Goal: Transaction & Acquisition: Book appointment/travel/reservation

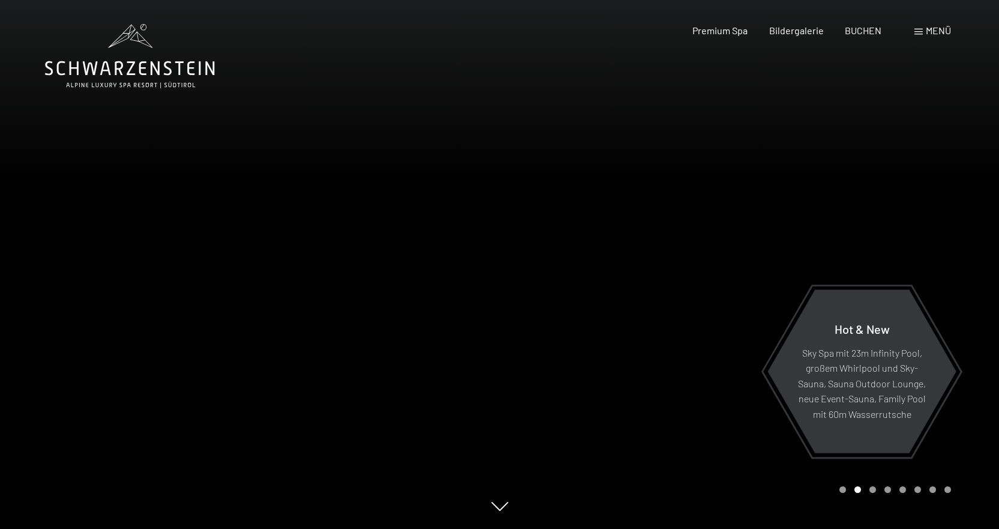
click at [923, 29] on div "Menü" at bounding box center [933, 30] width 37 height 13
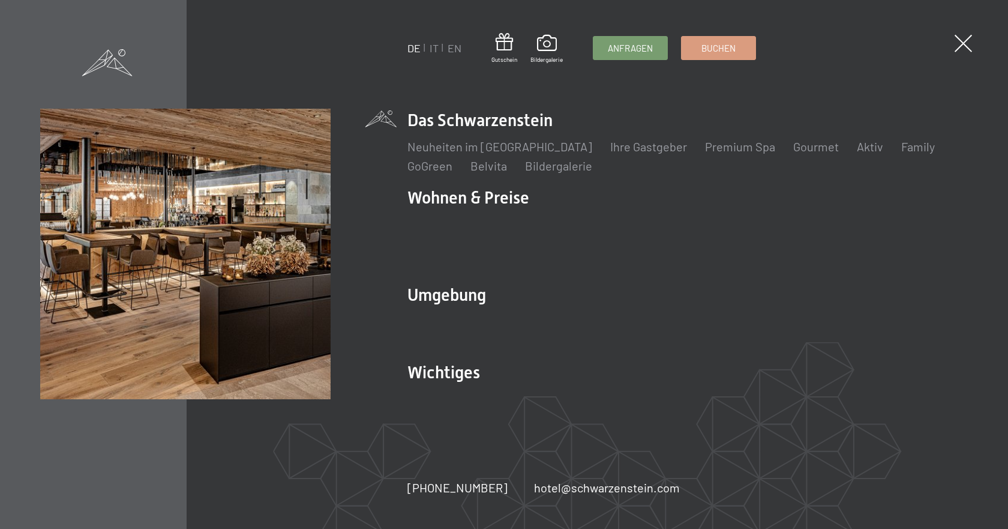
click at [923, 29] on div "DE IT EN Gutschein Bildergalerie Anfragen Buchen DE IT EN Das Schwarzenstein Ne…" at bounding box center [504, 264] width 1008 height 529
click at [960, 43] on span at bounding box center [963, 43] width 25 height 25
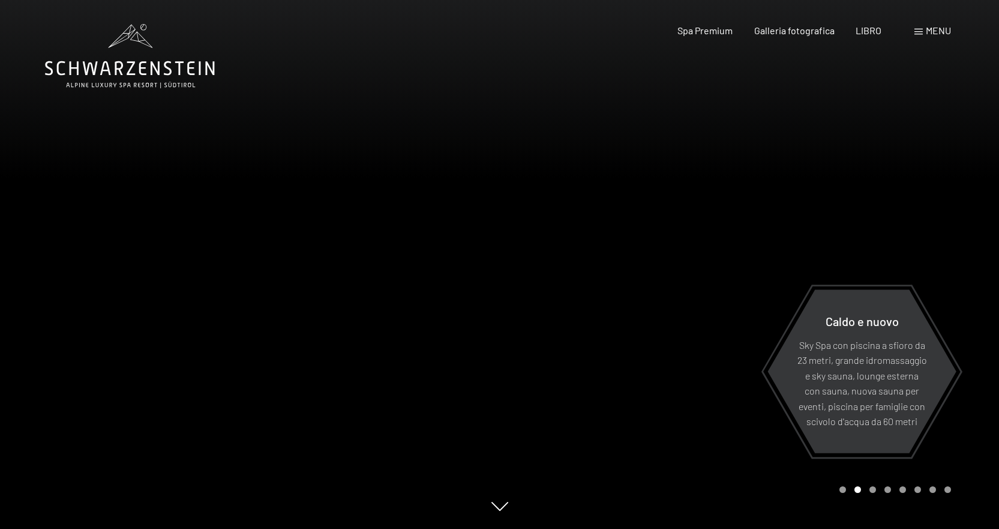
click at [864, 134] on div at bounding box center [750, 264] width 500 height 529
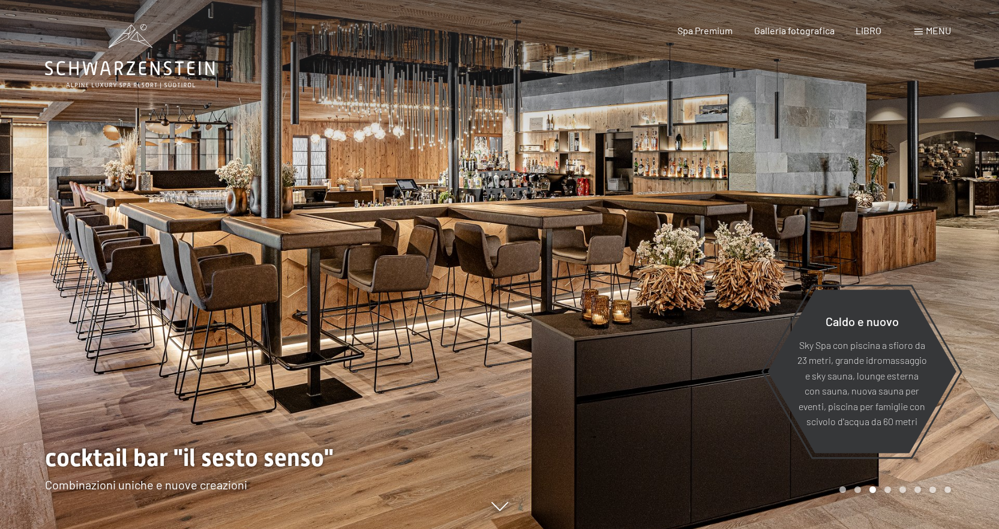
click at [937, 30] on font "menu" at bounding box center [938, 30] width 25 height 11
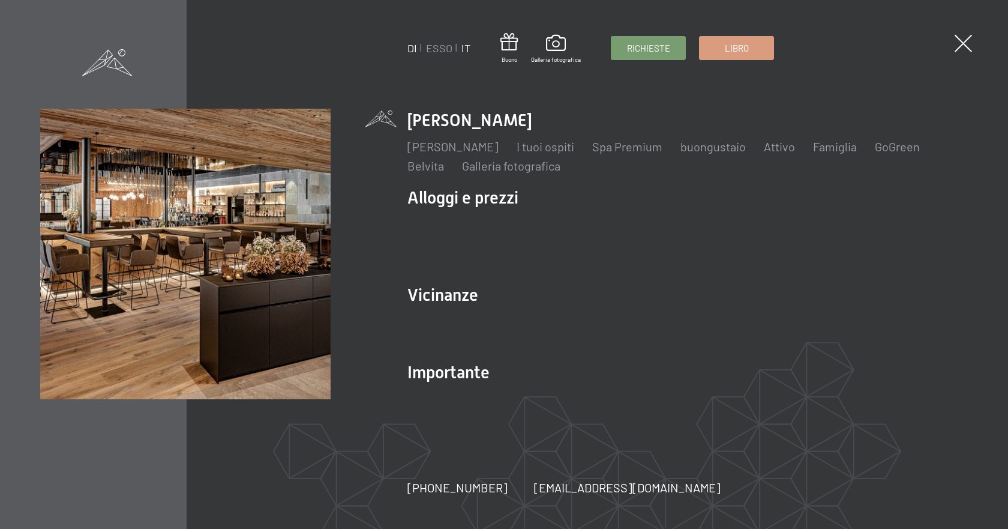
click at [465, 48] on font "IT" at bounding box center [466, 47] width 9 height 13
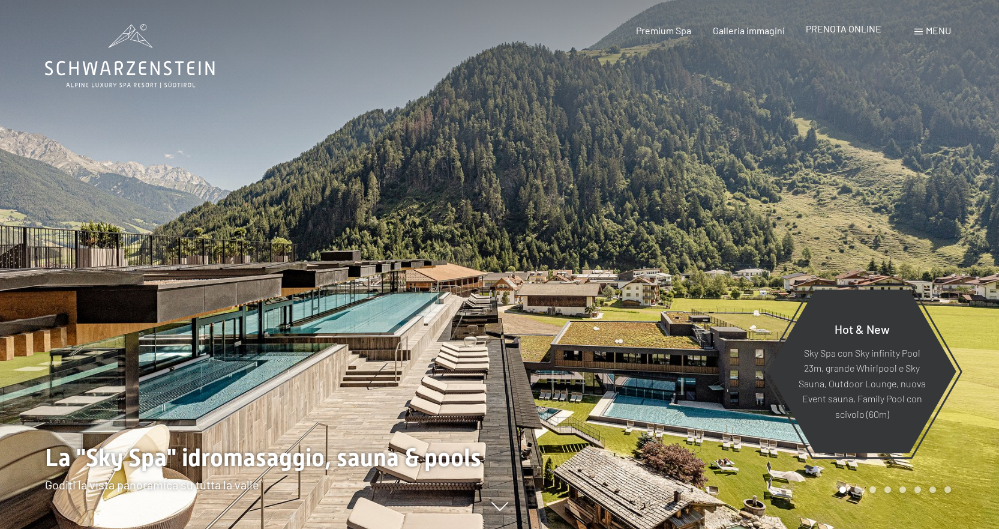
click at [838, 26] on span "PRENOTA ONLINE" at bounding box center [844, 28] width 76 height 11
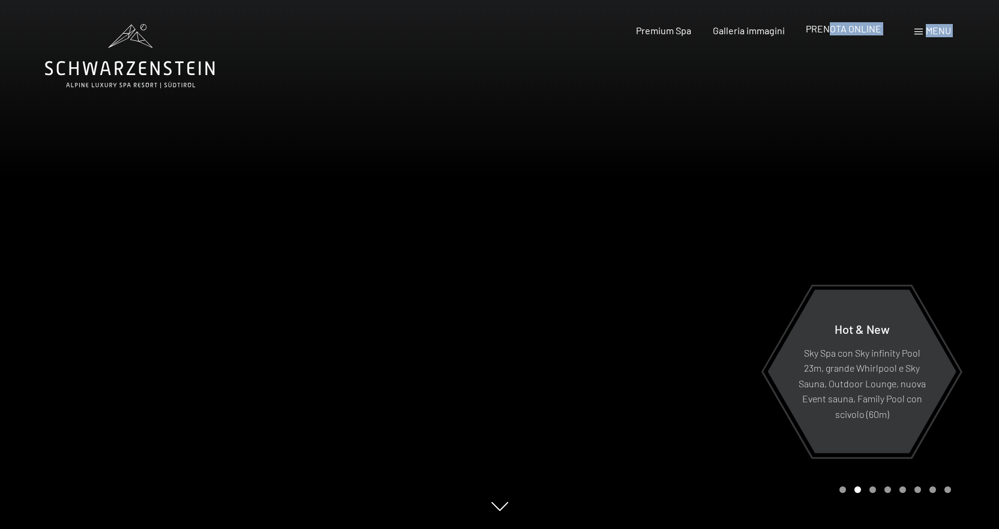
drag, startPoint x: 822, startPoint y: 42, endPoint x: 829, endPoint y: 36, distance: 8.9
click at [829, 36] on div "Prenotazione Richiesta Premium Spa Galleria immagini PRENOTA ONLINE Menu DE IT …" at bounding box center [772, 30] width 357 height 13
click at [829, 26] on span "PRENOTA ONLINE" at bounding box center [844, 28] width 76 height 11
click at [829, 28] on span "PRENOTA ONLINE" at bounding box center [844, 28] width 76 height 11
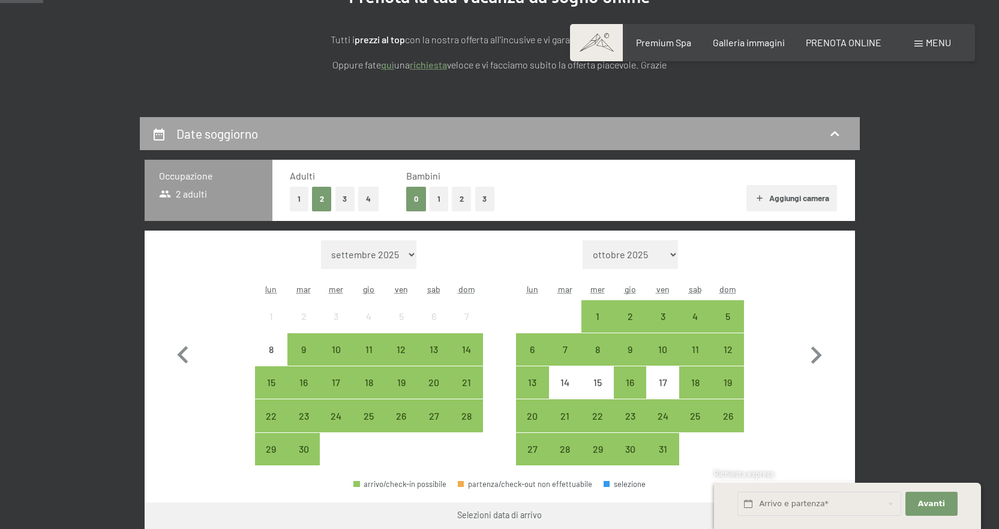
scroll to position [180, 0]
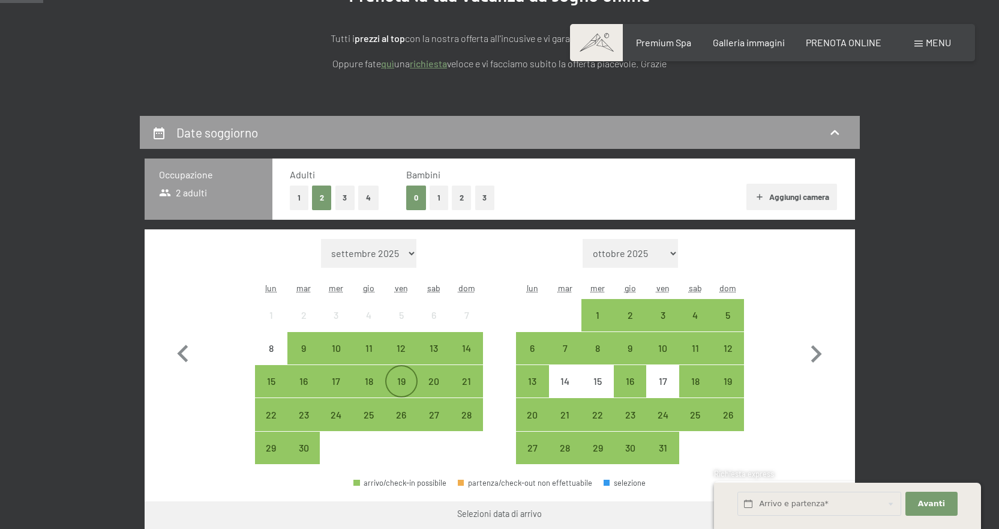
click at [403, 385] on div "19" at bounding box center [402, 391] width 30 height 30
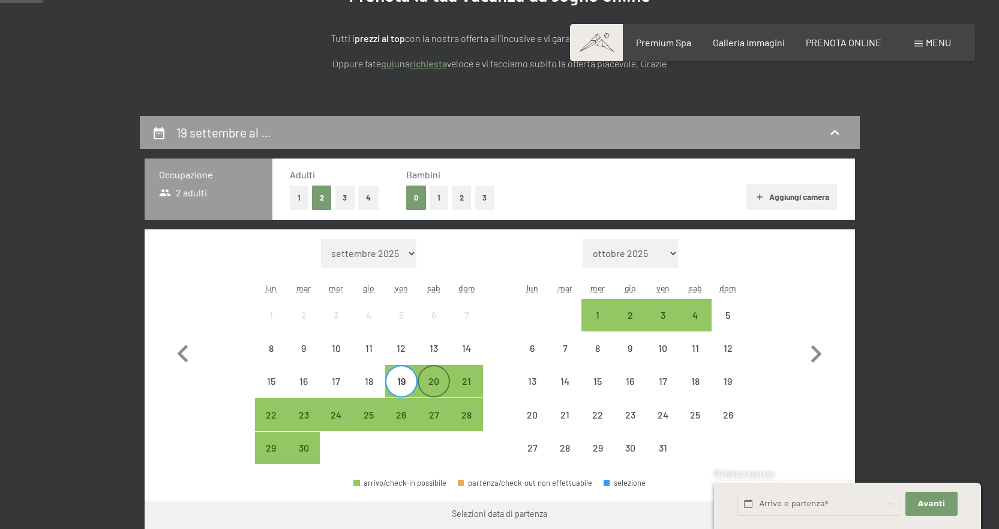
click at [429, 382] on div "20" at bounding box center [434, 391] width 30 height 30
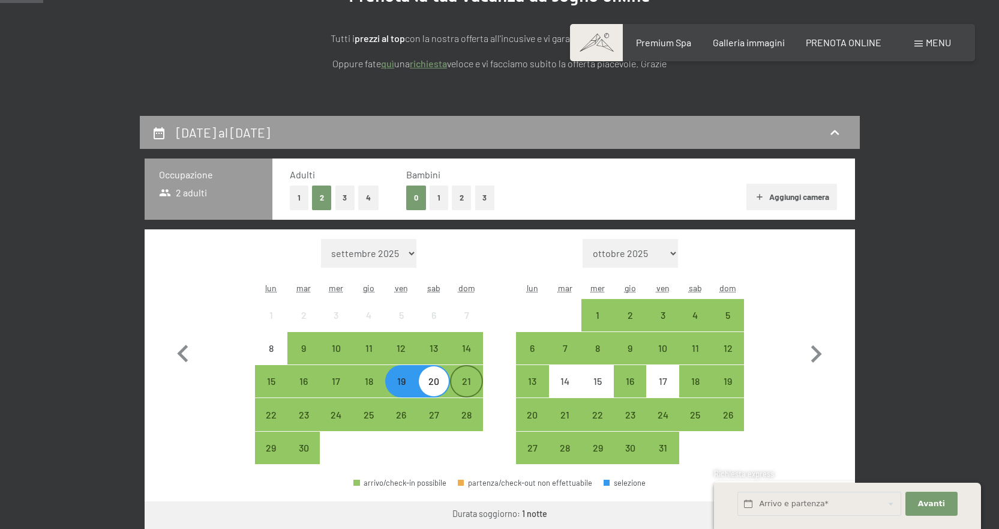
click at [462, 388] on div "21" at bounding box center [466, 391] width 30 height 30
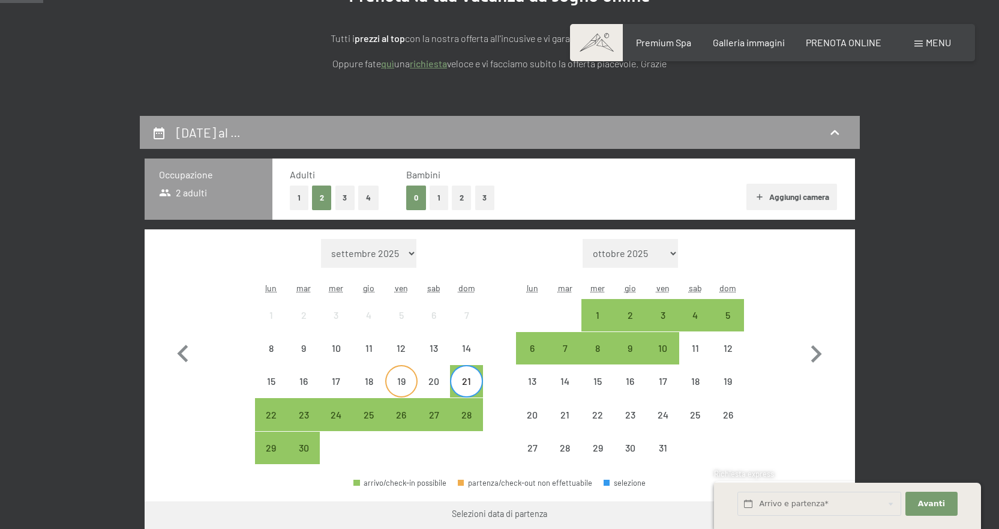
click at [405, 384] on div "19" at bounding box center [402, 391] width 30 height 30
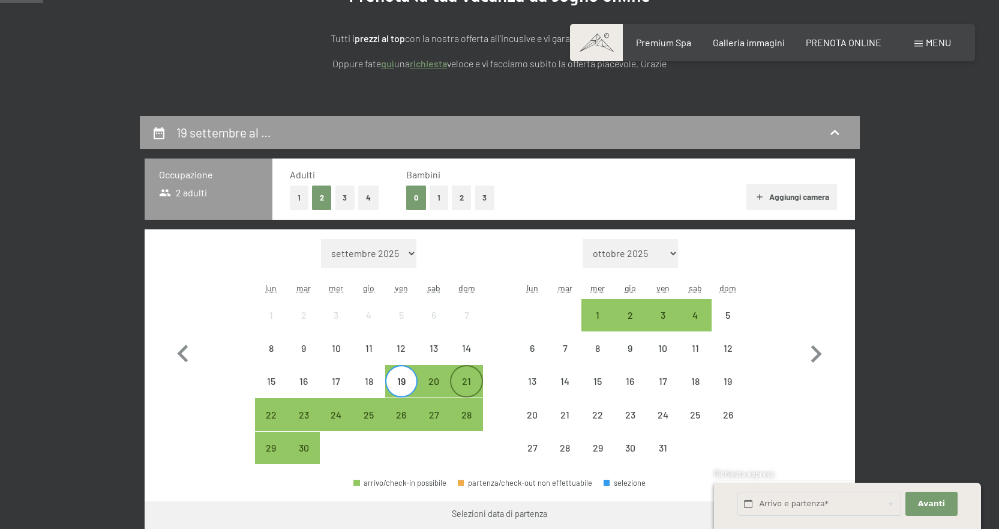
click at [466, 386] on div "21" at bounding box center [466, 391] width 30 height 30
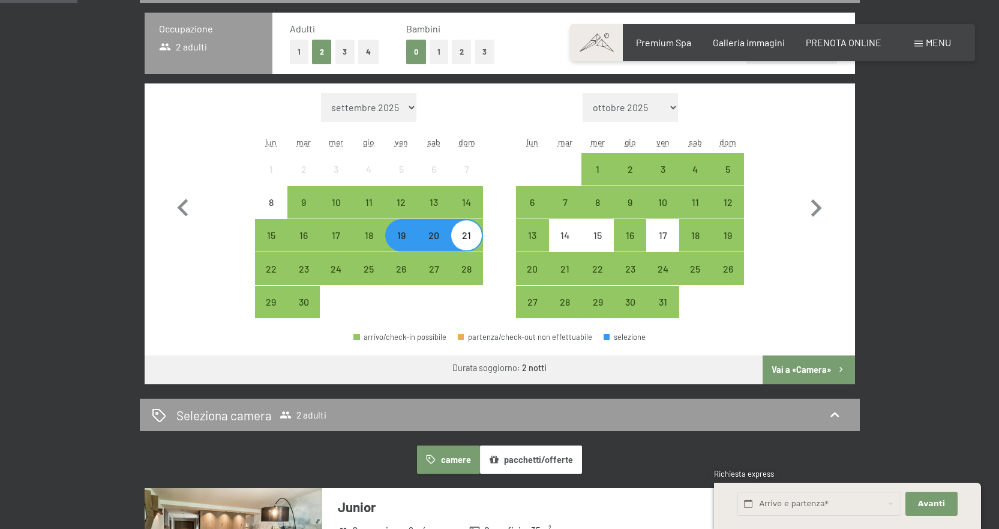
scroll to position [360, 0]
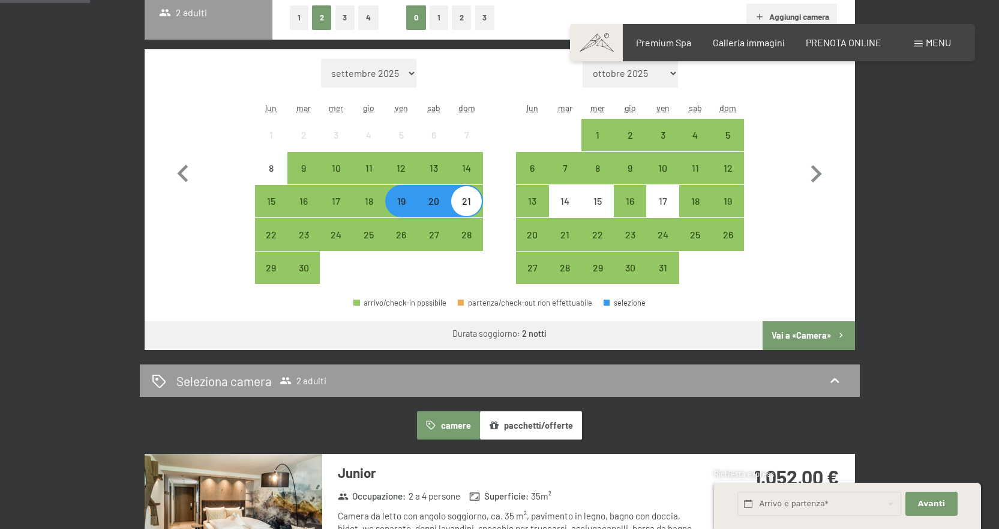
click at [813, 338] on button "Vai a «Camera»" at bounding box center [809, 335] width 92 height 29
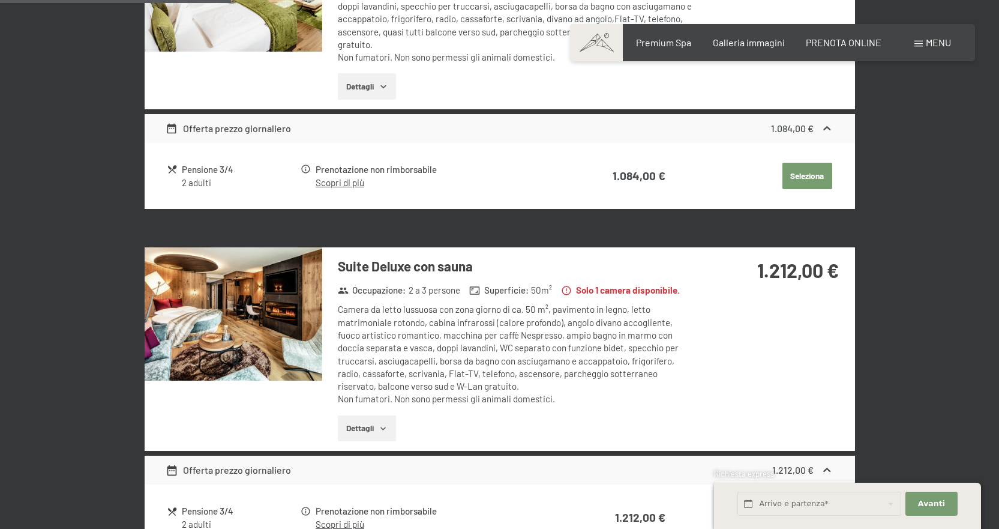
scroll to position [836, 0]
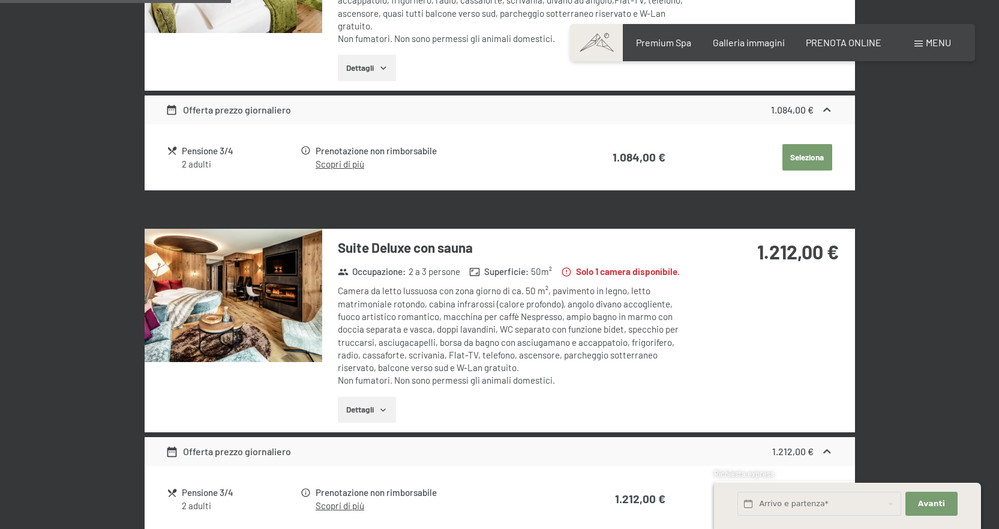
click at [251, 292] on img at bounding box center [234, 295] width 178 height 133
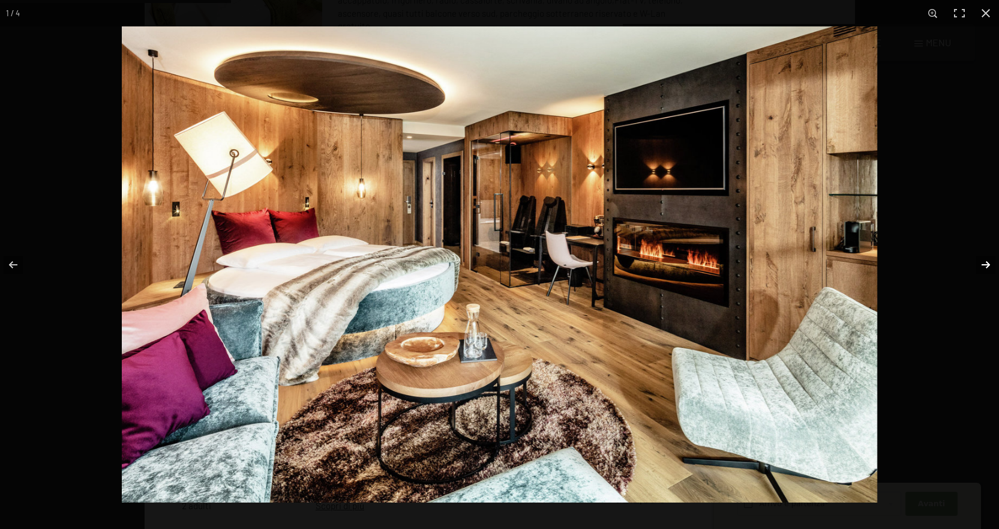
click at [985, 263] on button "button" at bounding box center [978, 265] width 42 height 60
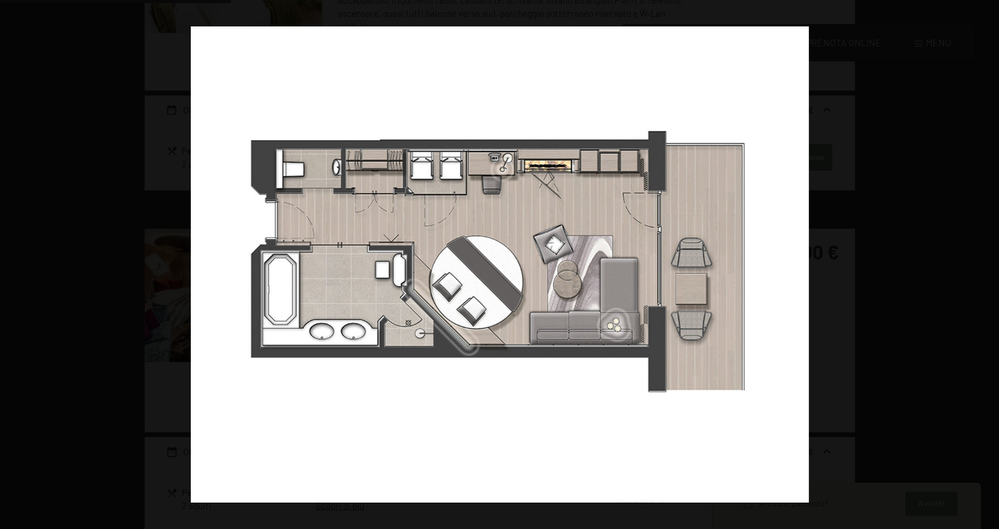
click at [985, 263] on button "button" at bounding box center [978, 265] width 42 height 60
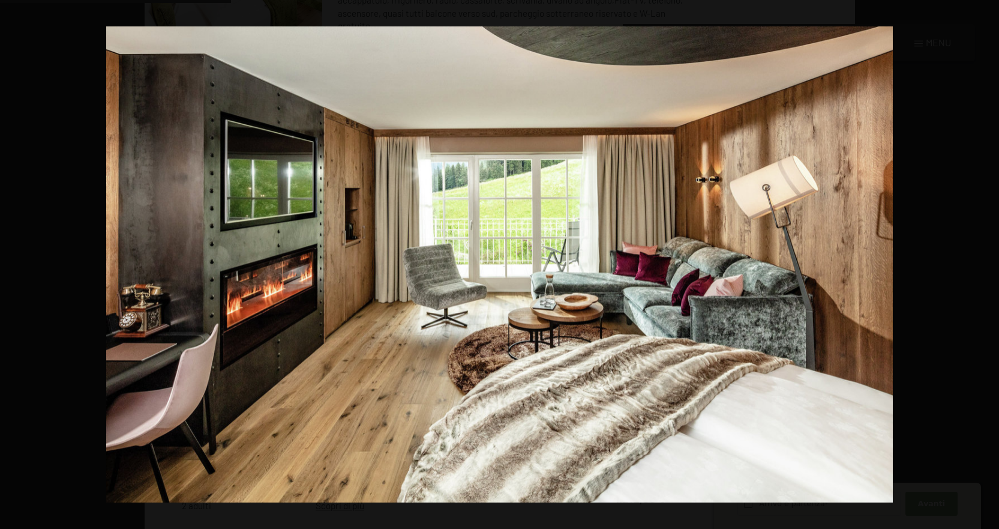
click at [985, 263] on button "button" at bounding box center [978, 265] width 42 height 60
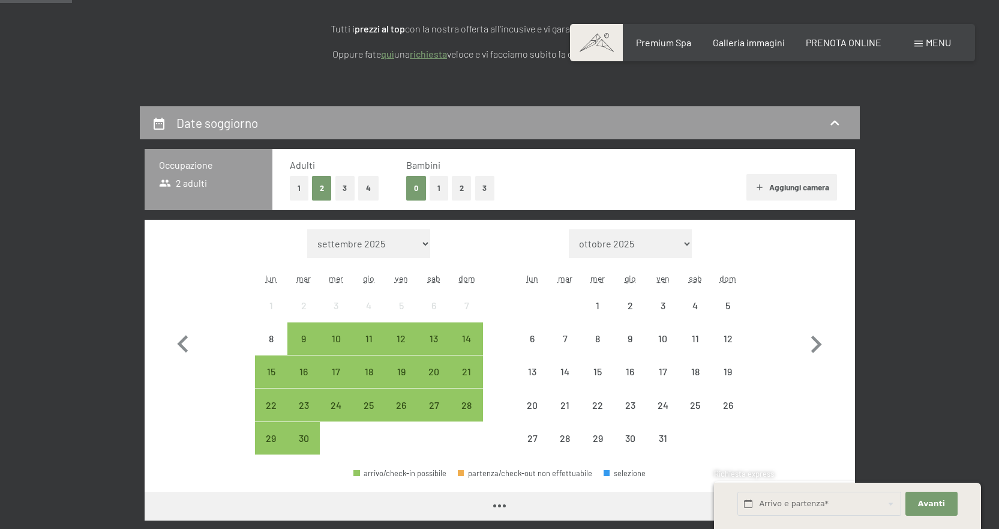
scroll to position [360, 0]
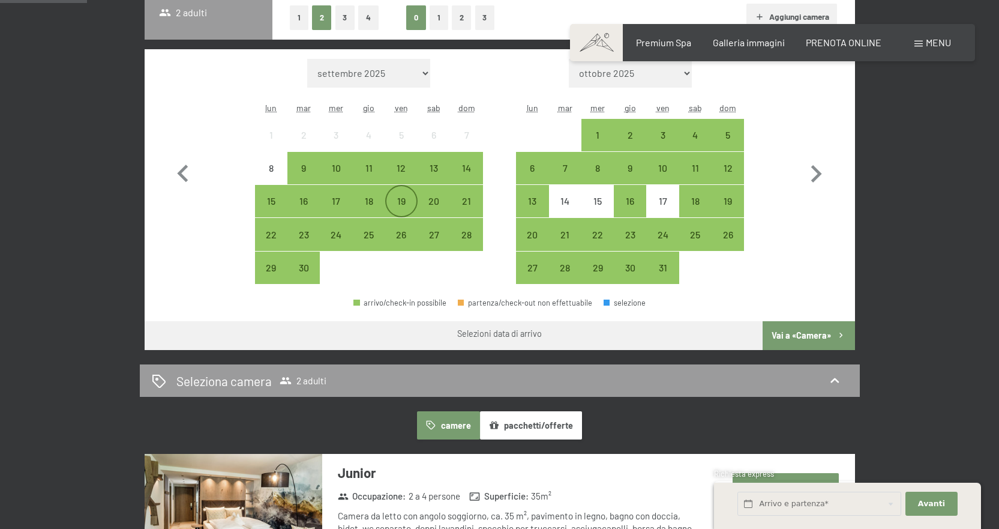
click at [407, 206] on div "19" at bounding box center [402, 211] width 30 height 30
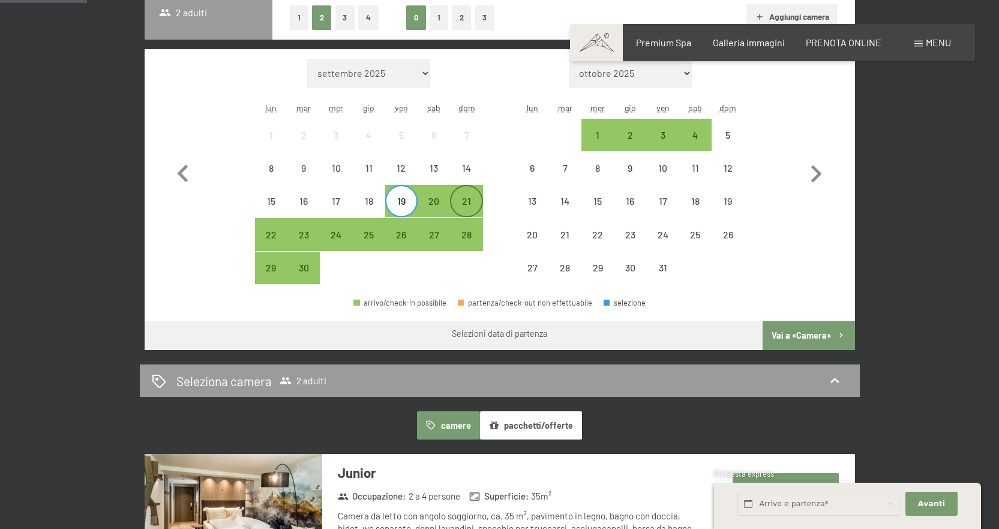
click at [471, 203] on div "21" at bounding box center [466, 211] width 30 height 30
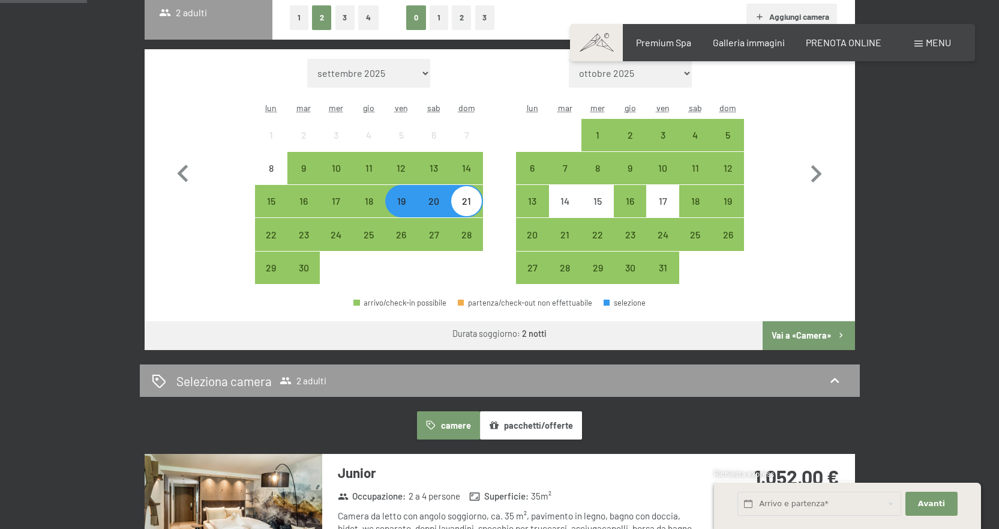
click at [790, 329] on button "Vai a «Camera»" at bounding box center [809, 335] width 92 height 29
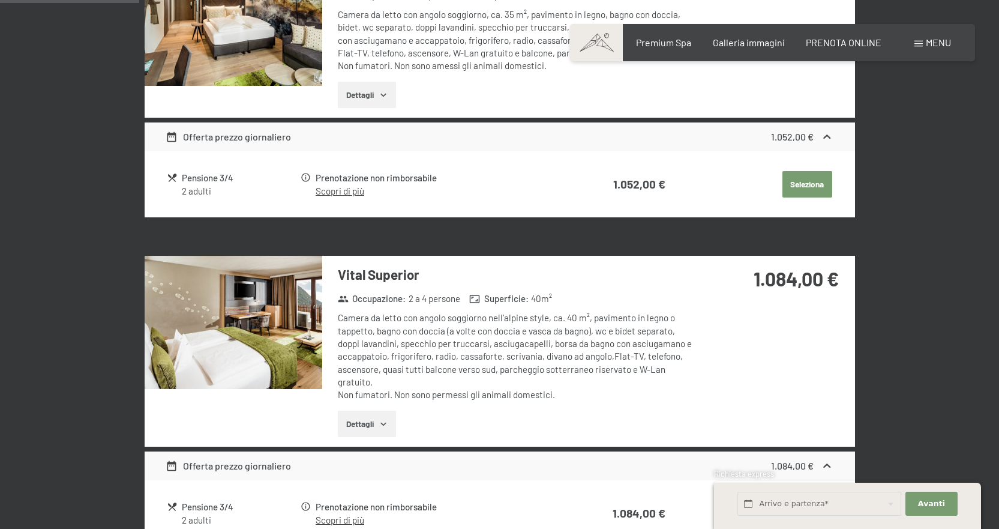
scroll to position [540, 0]
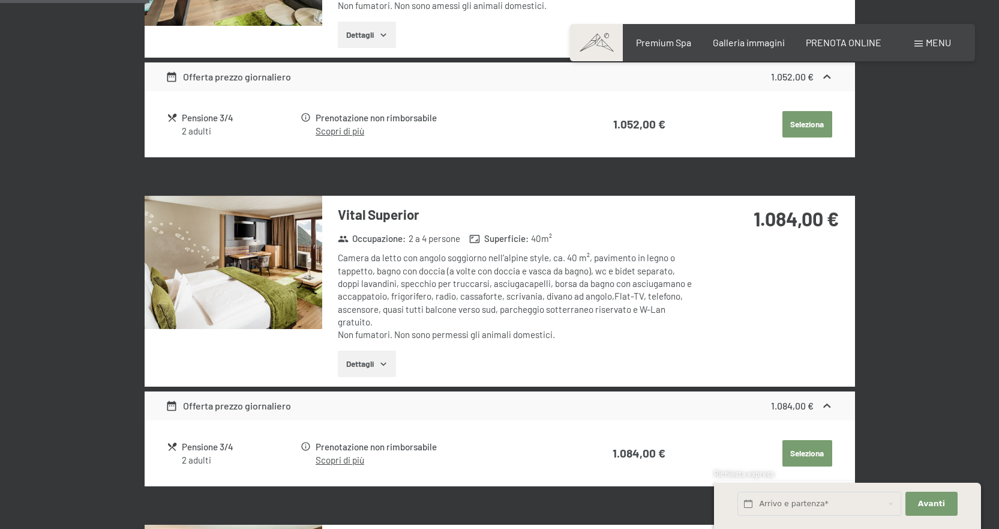
click at [263, 253] on img at bounding box center [234, 262] width 178 height 133
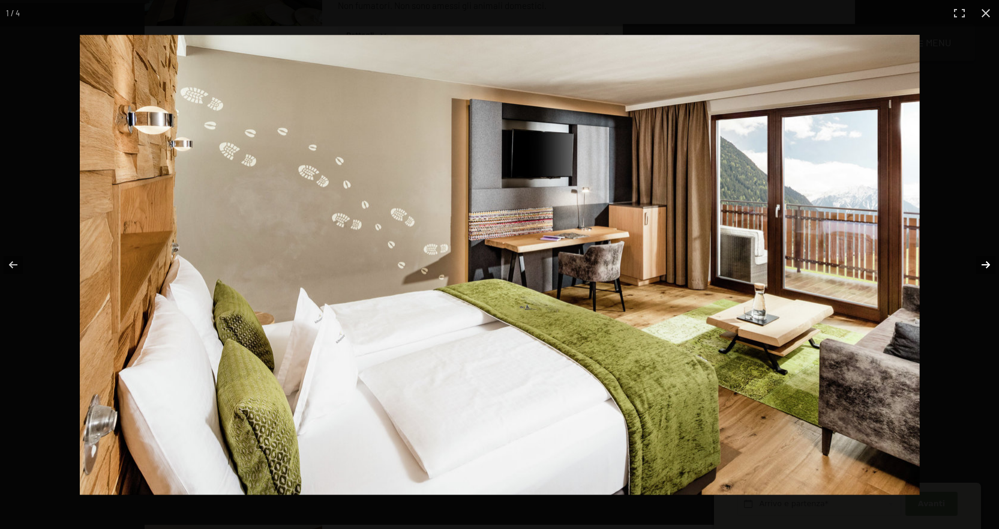
click at [983, 261] on button "button" at bounding box center [978, 265] width 42 height 60
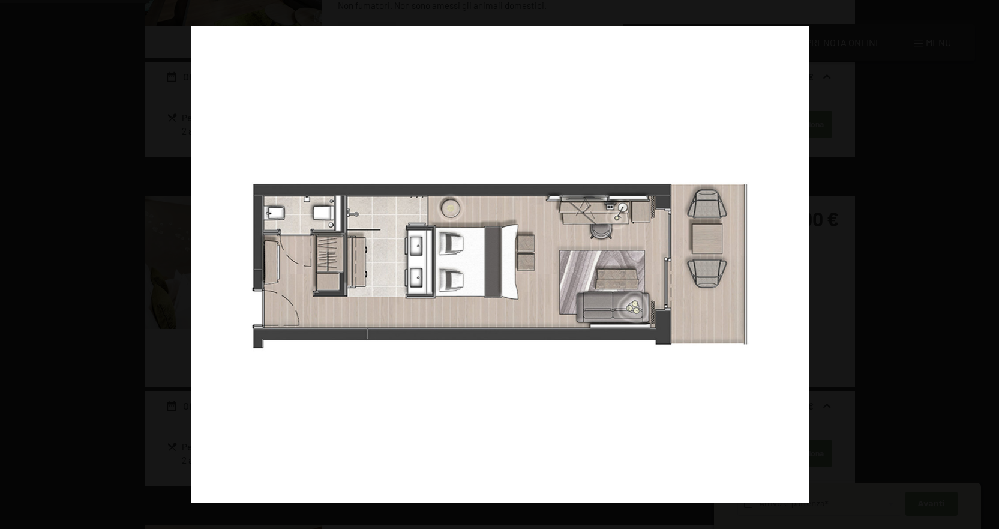
click at [983, 261] on button "button" at bounding box center [978, 265] width 42 height 60
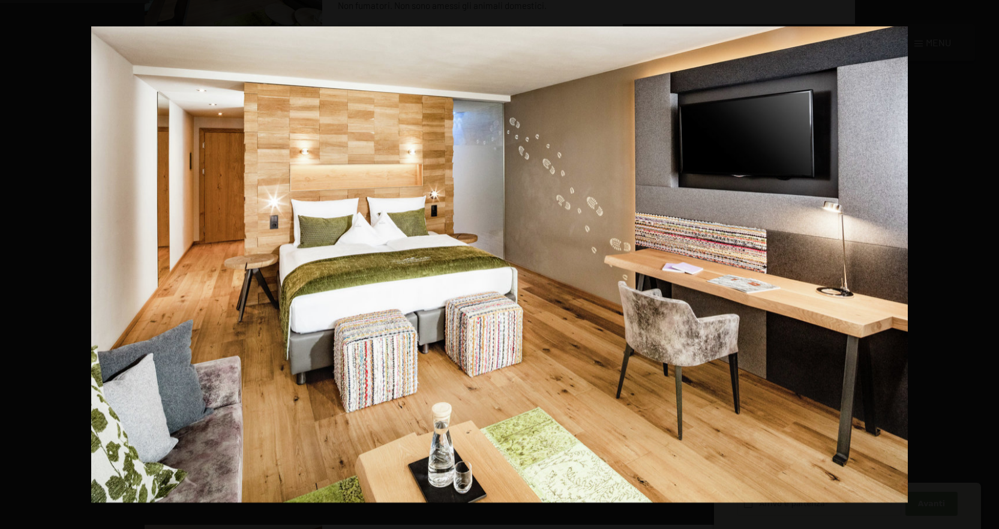
click at [983, 261] on button "button" at bounding box center [978, 265] width 42 height 60
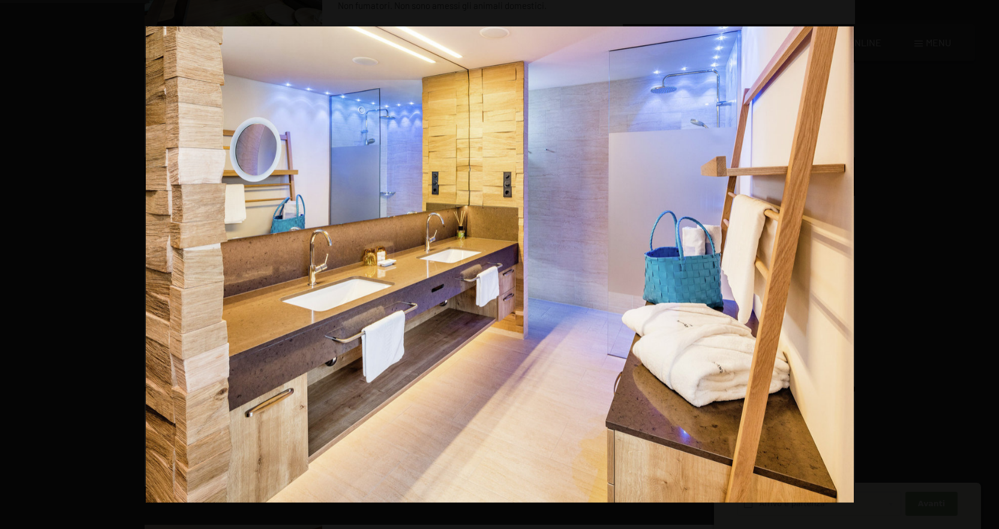
click at [983, 261] on button "button" at bounding box center [978, 265] width 42 height 60
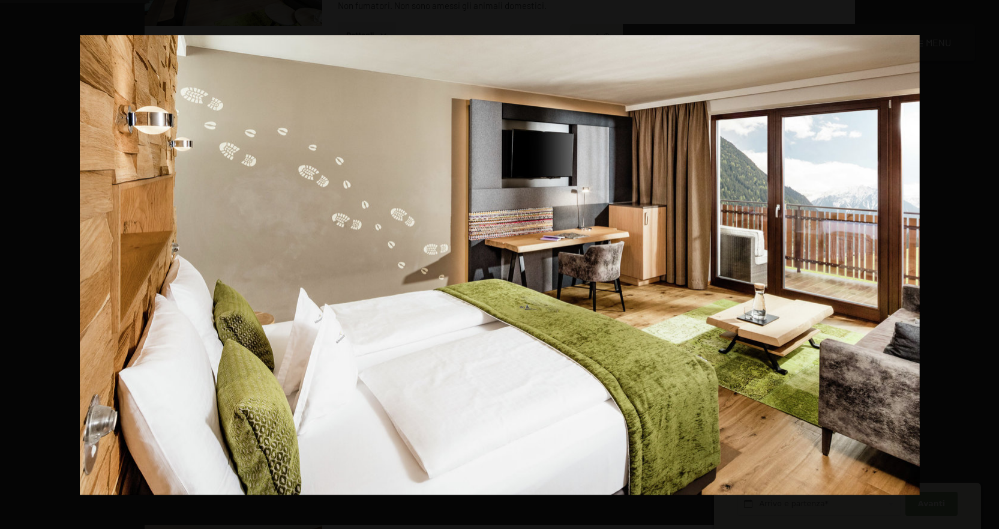
click at [983, 261] on button "button" at bounding box center [978, 265] width 42 height 60
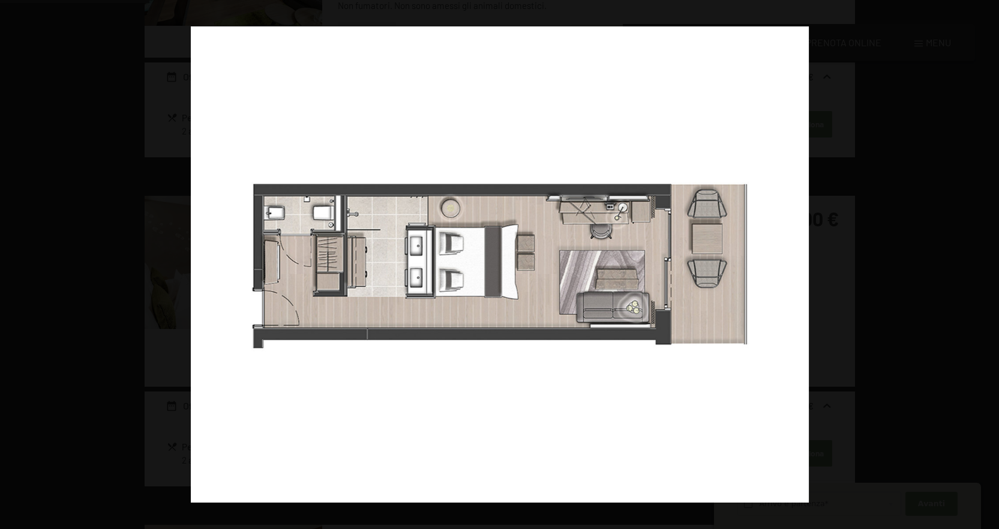
click at [983, 261] on button "button" at bounding box center [978, 265] width 42 height 60
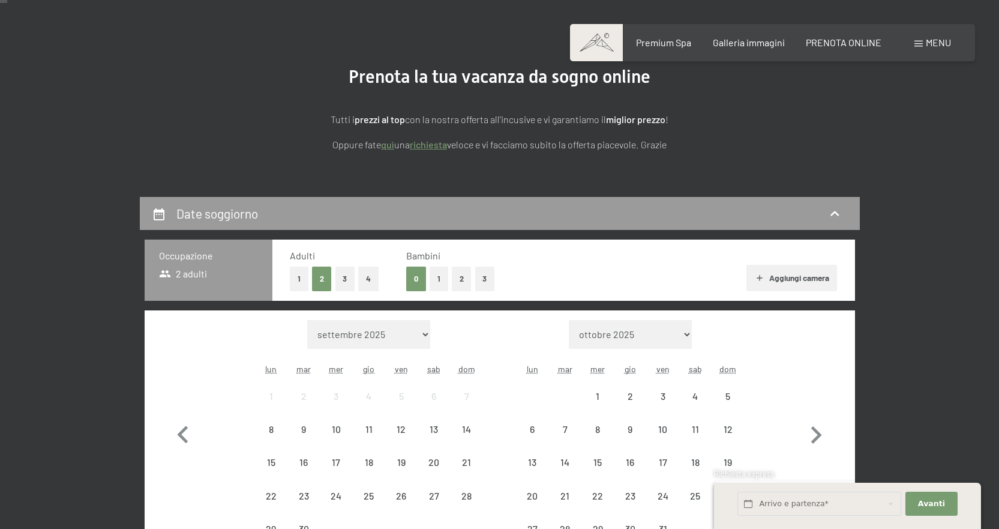
scroll to position [240, 0]
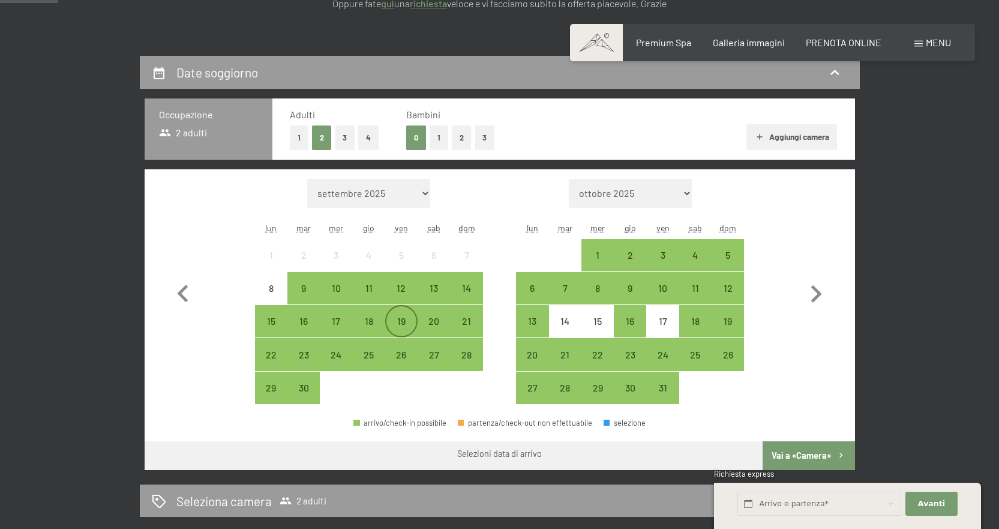
click at [405, 320] on div "19" at bounding box center [402, 331] width 30 height 30
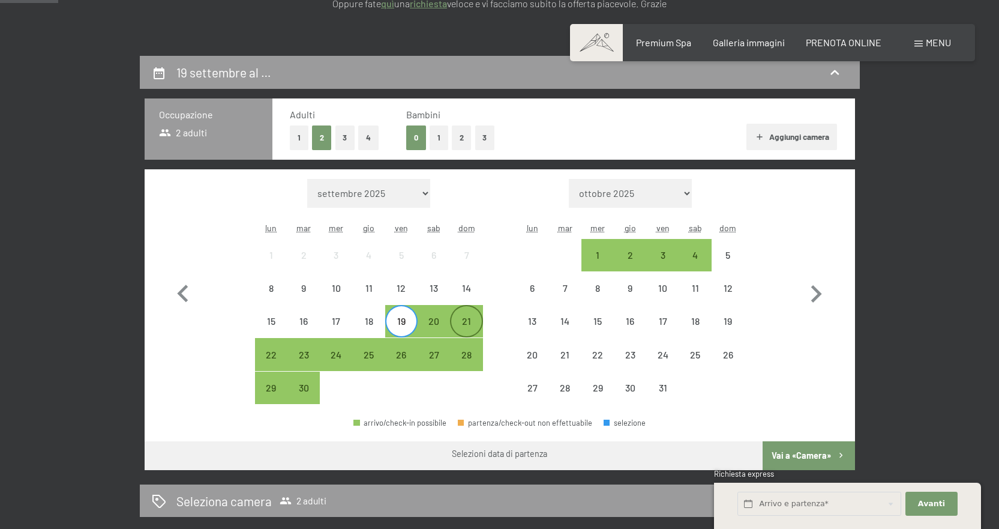
click at [473, 326] on div "21" at bounding box center [466, 331] width 30 height 30
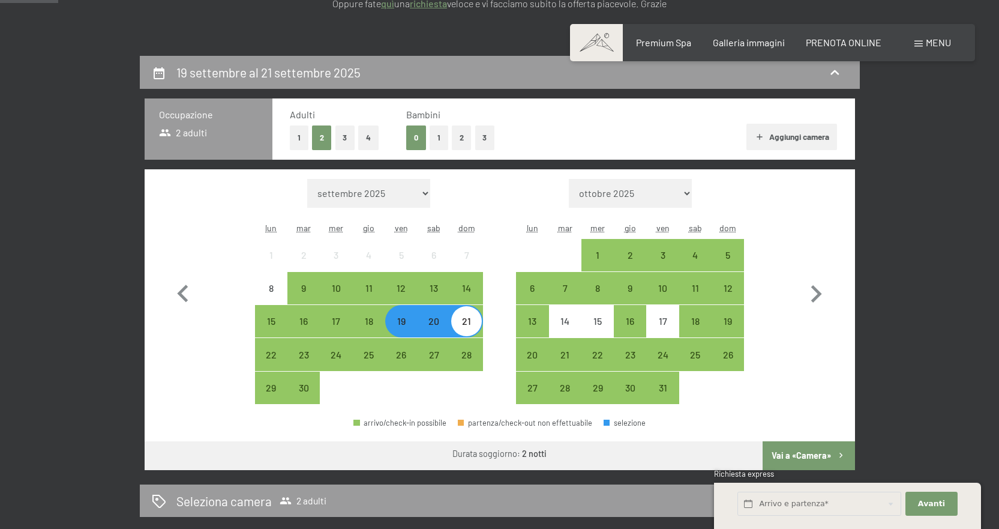
click at [802, 452] on button "Vai a «Camera»" at bounding box center [809, 455] width 92 height 29
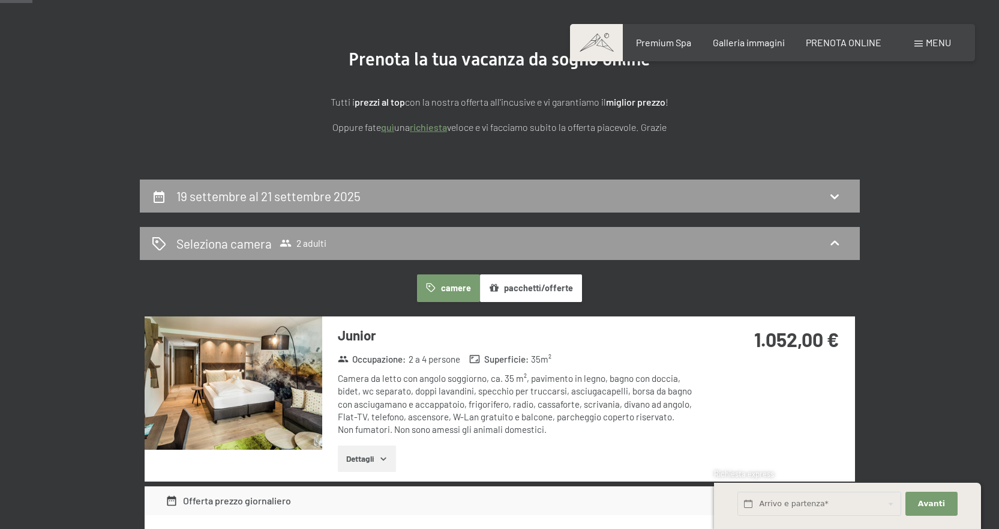
scroll to position [116, 0]
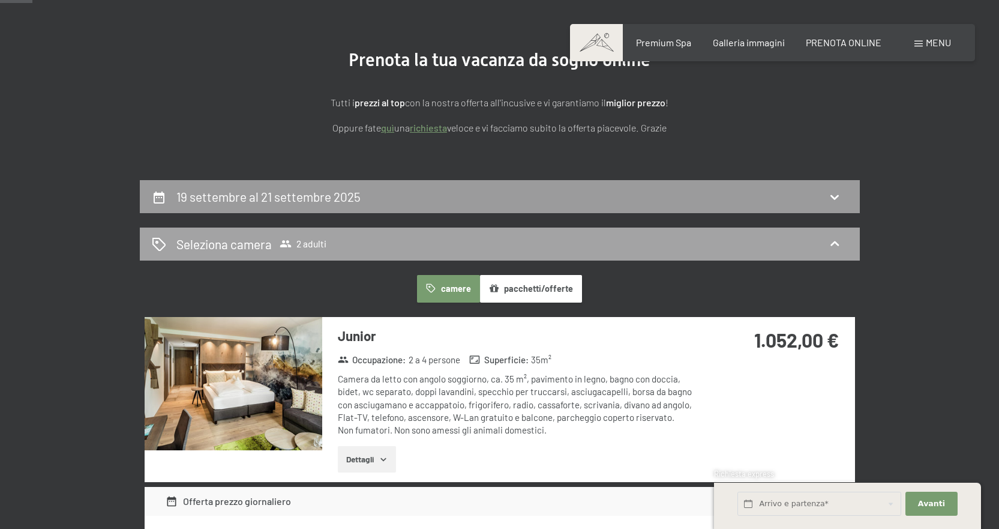
click at [351, 241] on div "Seleziona camera 2 adulti" at bounding box center [500, 243] width 696 height 17
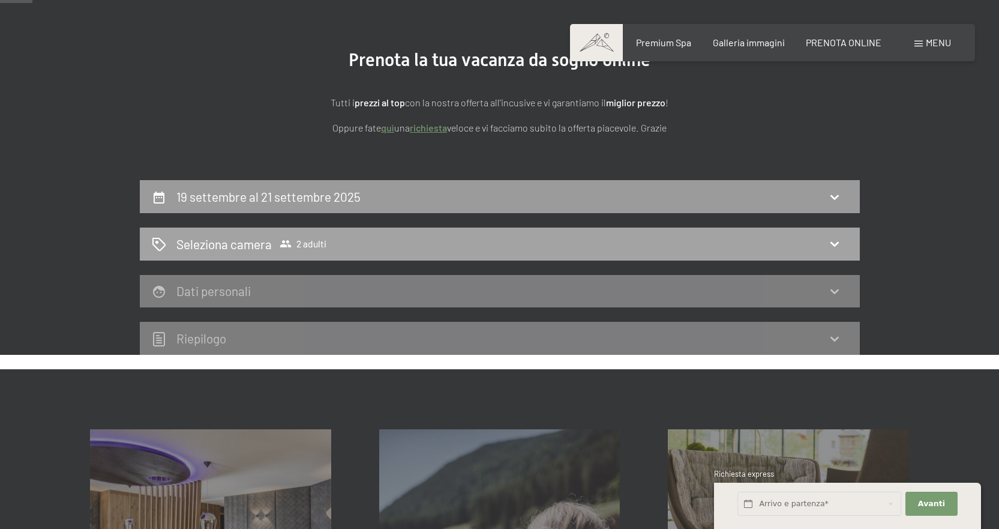
click at [840, 240] on icon at bounding box center [835, 243] width 14 height 14
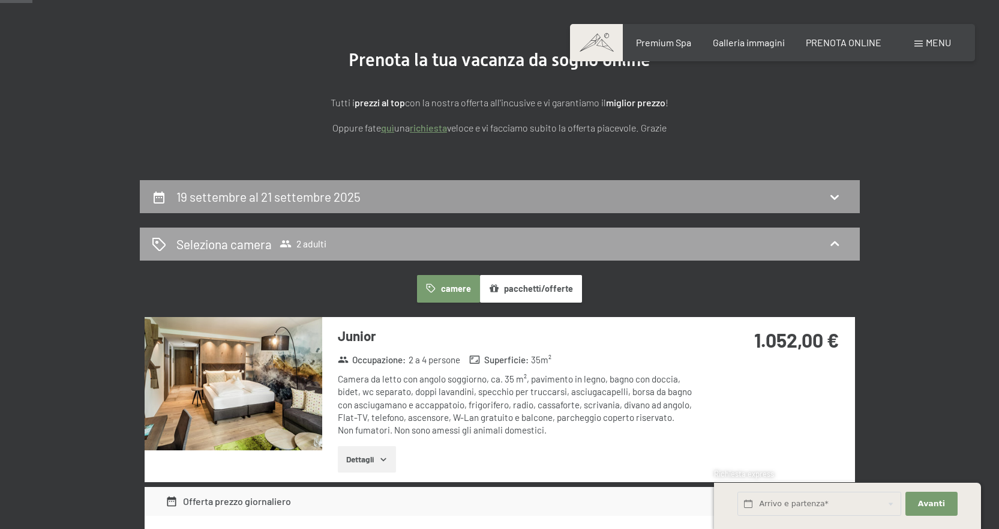
click at [840, 240] on icon at bounding box center [835, 243] width 14 height 14
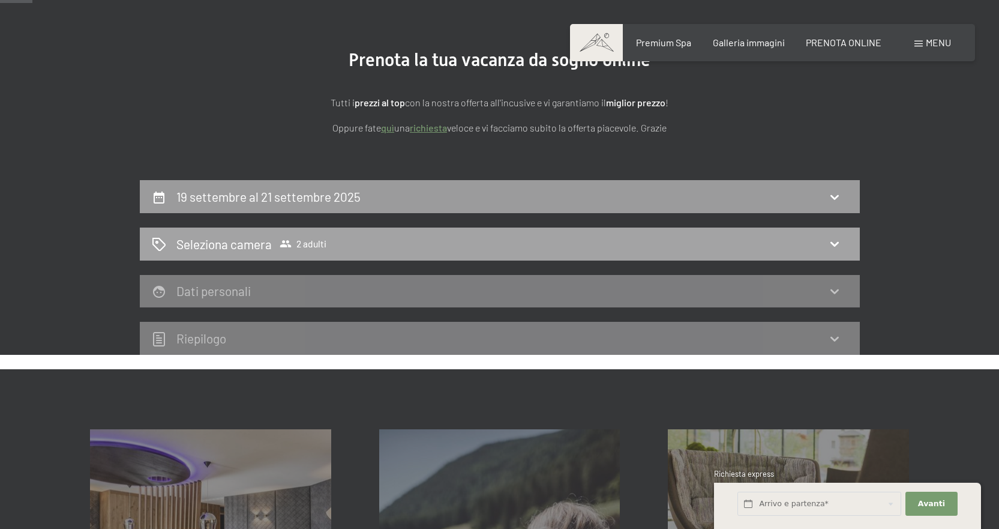
click at [840, 240] on icon at bounding box center [835, 243] width 14 height 14
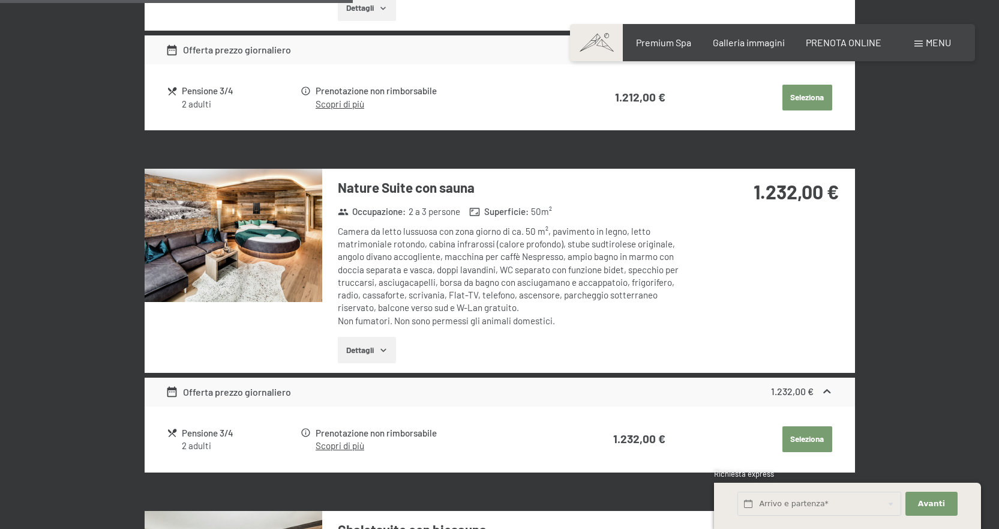
scroll to position [1256, 0]
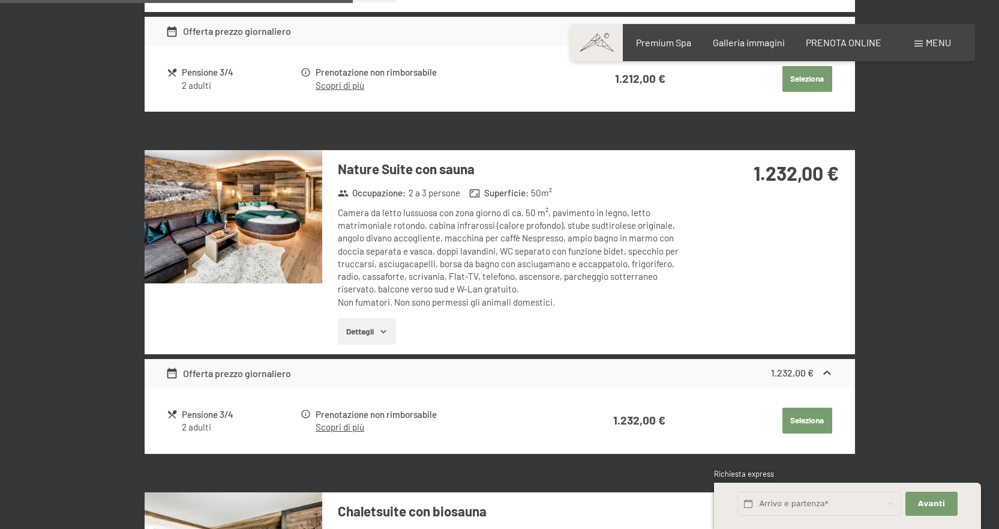
click at [258, 210] on img at bounding box center [234, 216] width 178 height 133
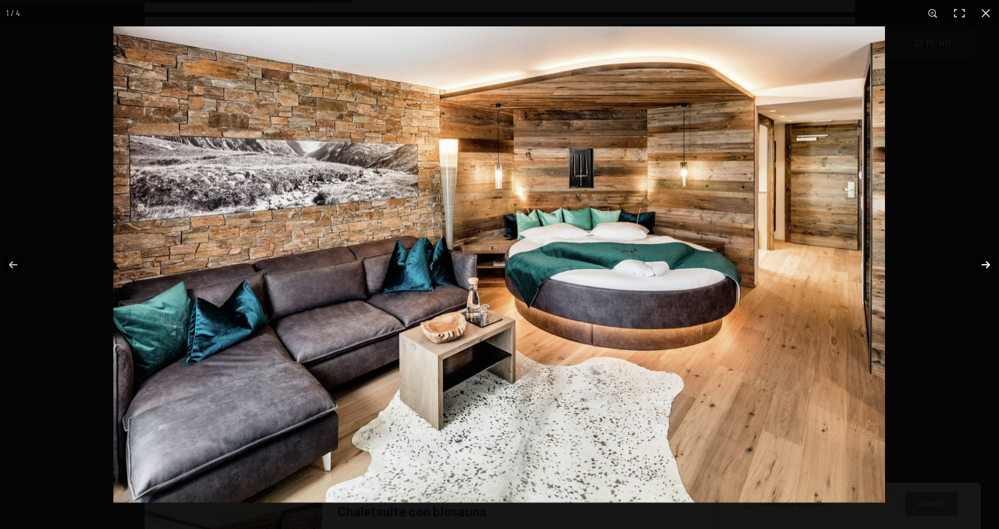
click at [988, 264] on button "button" at bounding box center [978, 265] width 42 height 60
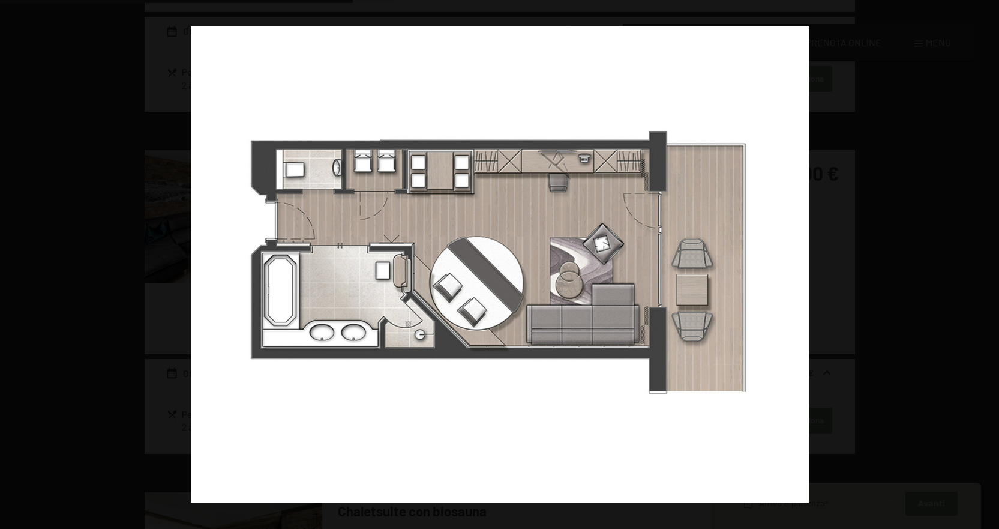
click at [988, 264] on button "button" at bounding box center [978, 265] width 42 height 60
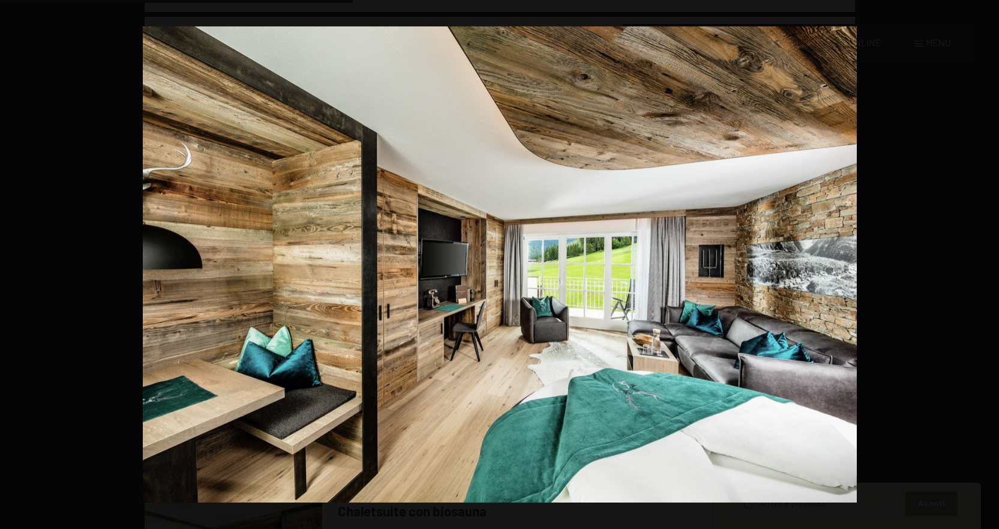
click at [988, 264] on button "button" at bounding box center [978, 265] width 42 height 60
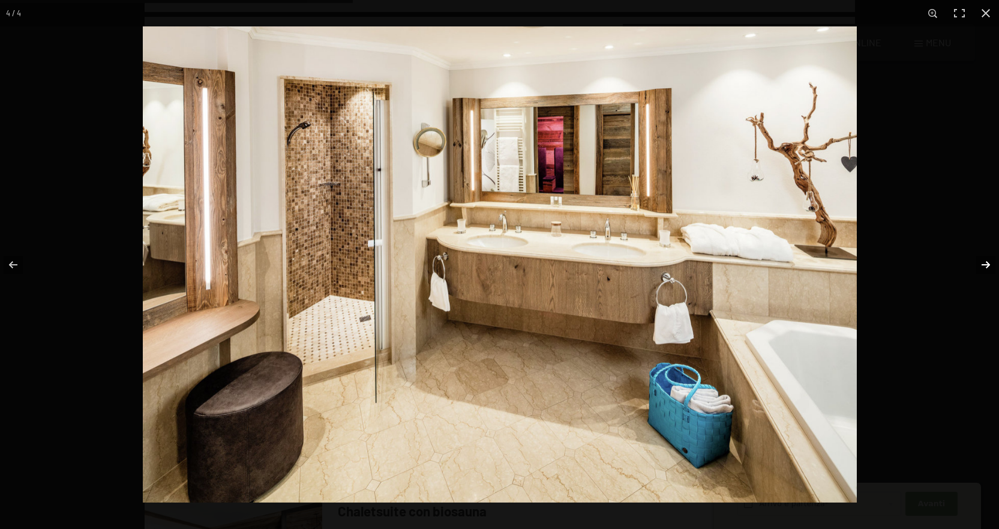
click at [985, 262] on button "button" at bounding box center [978, 265] width 42 height 60
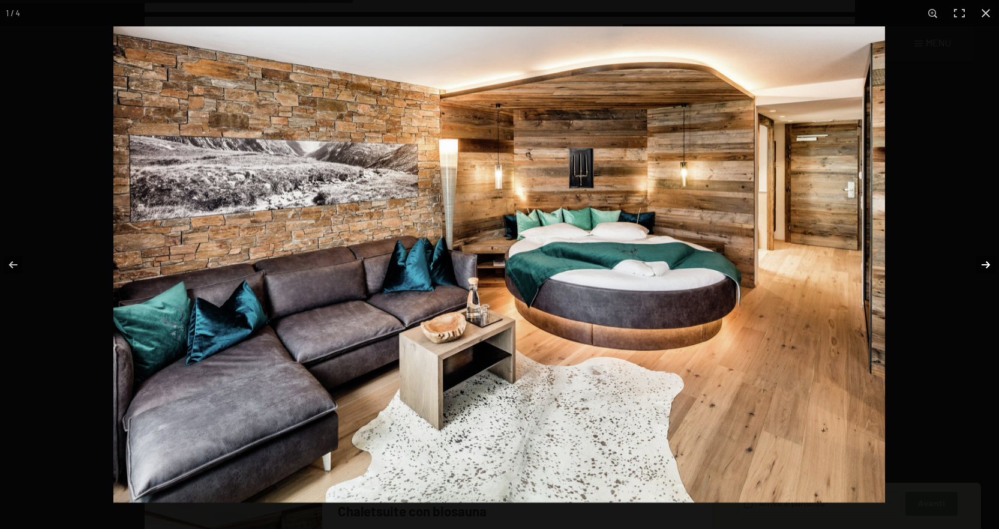
click at [985, 262] on button "button" at bounding box center [978, 265] width 42 height 60
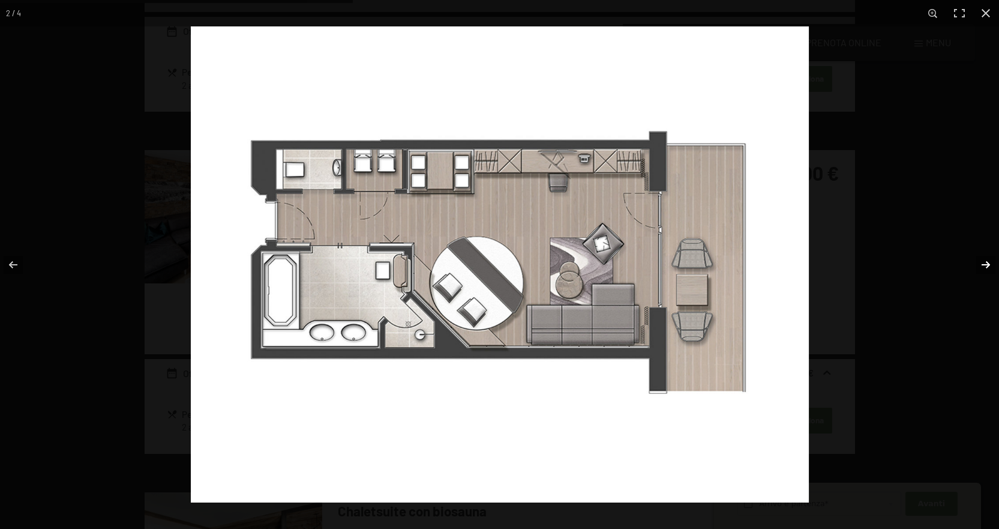
click at [985, 262] on button "button" at bounding box center [978, 265] width 42 height 60
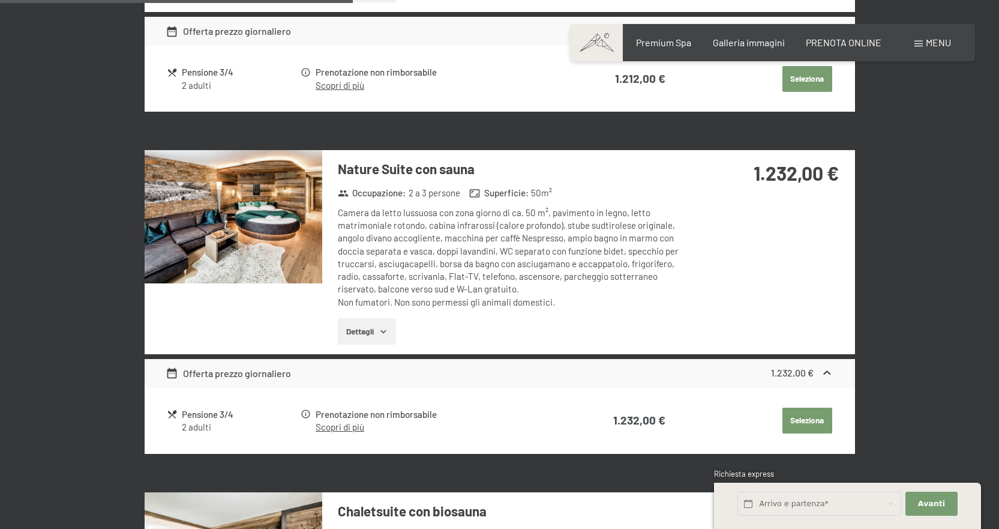
click at [0, 0] on button "button" at bounding box center [0, 0] width 0 height 0
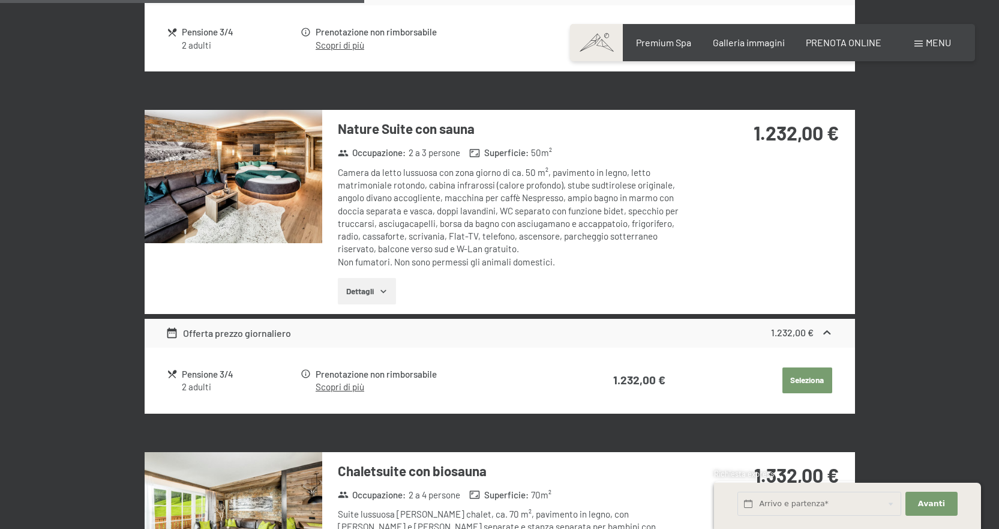
scroll to position [1316, 0]
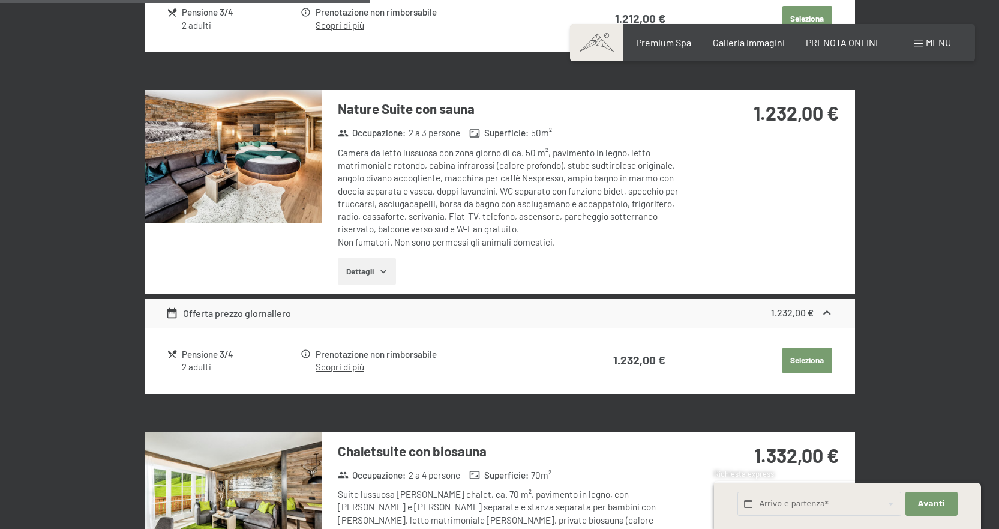
click at [359, 271] on button "Dettagli" at bounding box center [367, 271] width 58 height 26
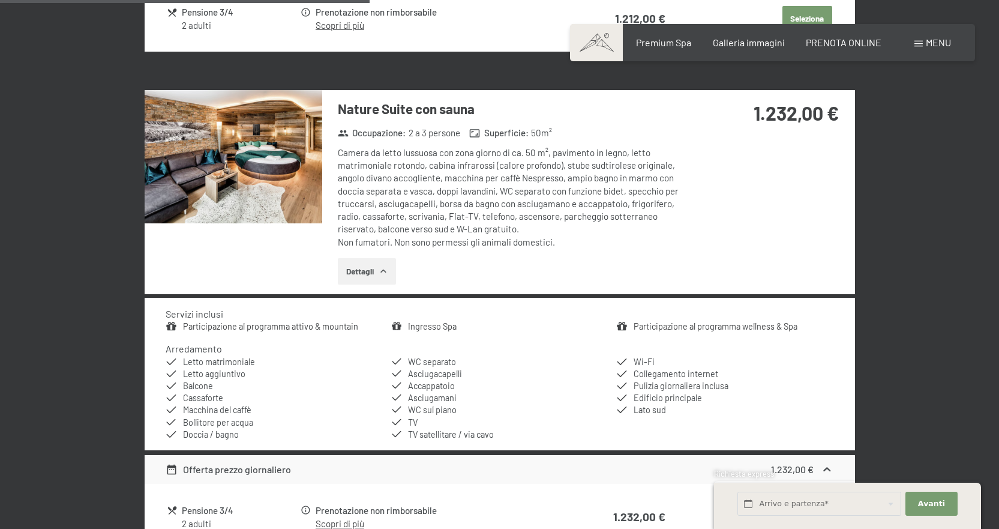
click at [358, 271] on button "Dettagli" at bounding box center [367, 271] width 58 height 26
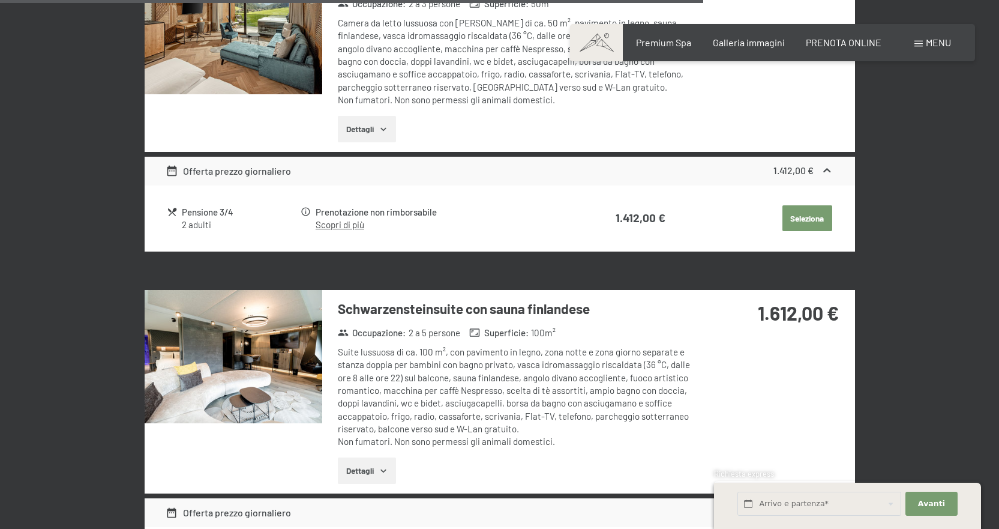
scroll to position [2516, 0]
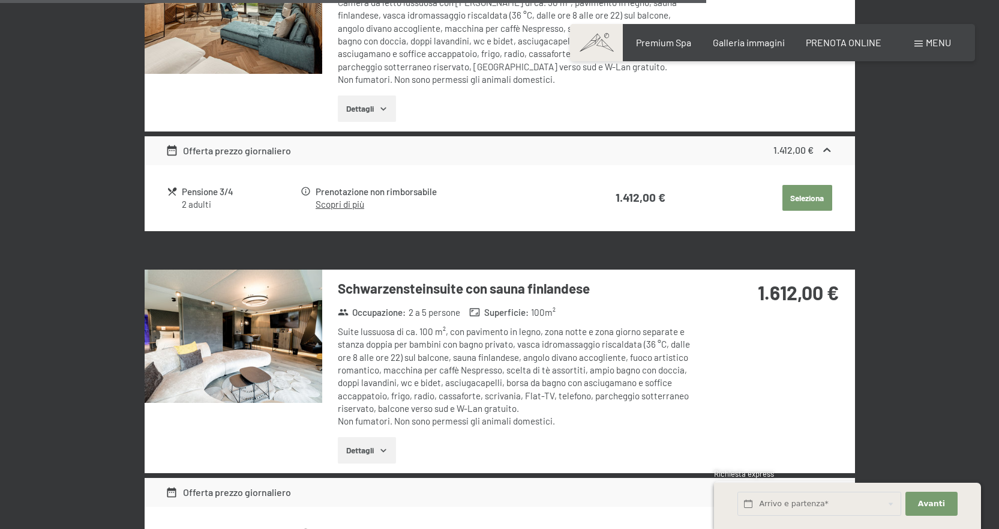
click at [288, 314] on img at bounding box center [234, 335] width 178 height 133
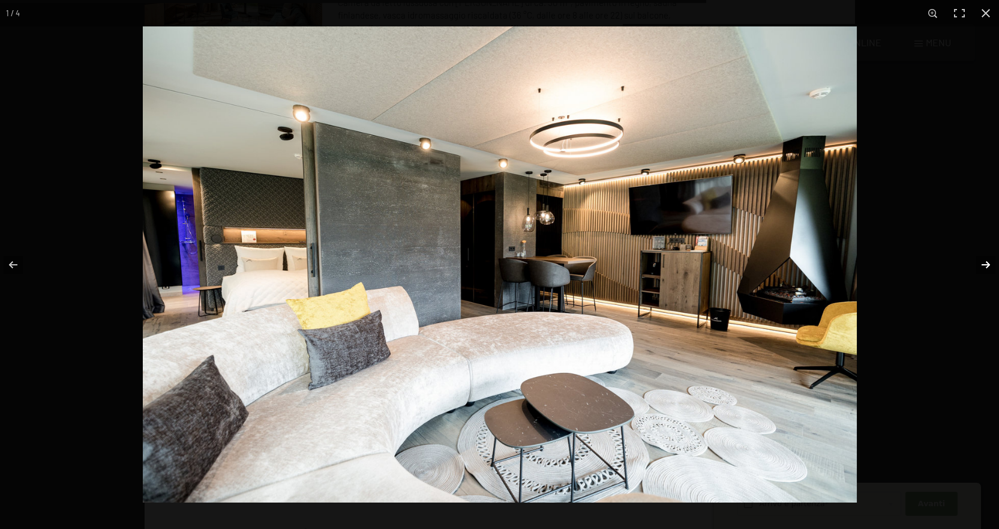
click at [990, 260] on button "button" at bounding box center [978, 265] width 42 height 60
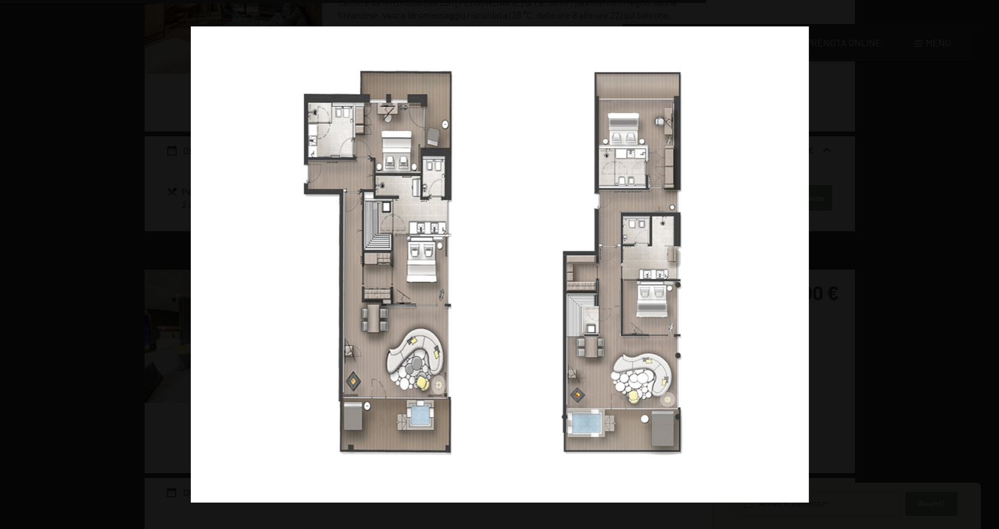
click at [990, 260] on button "button" at bounding box center [978, 265] width 42 height 60
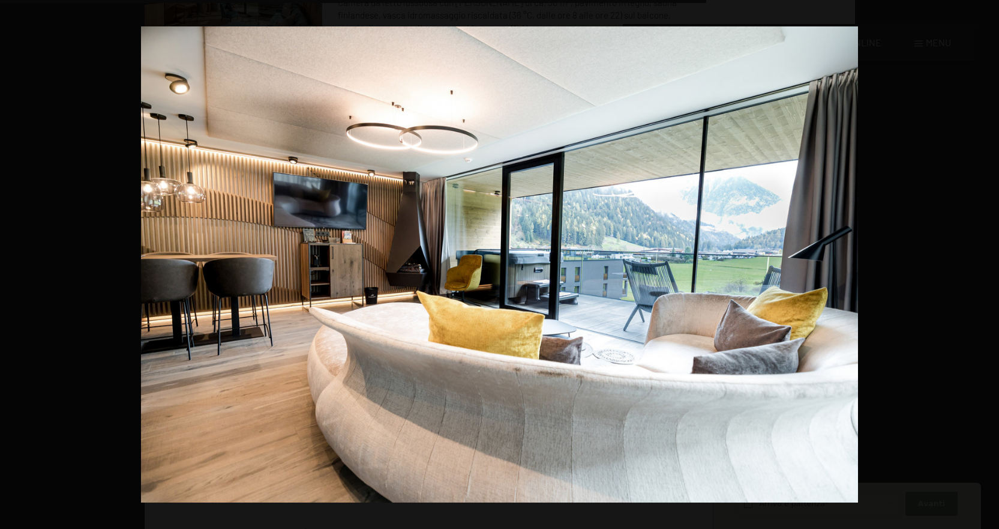
click at [990, 260] on button "button" at bounding box center [978, 265] width 42 height 60
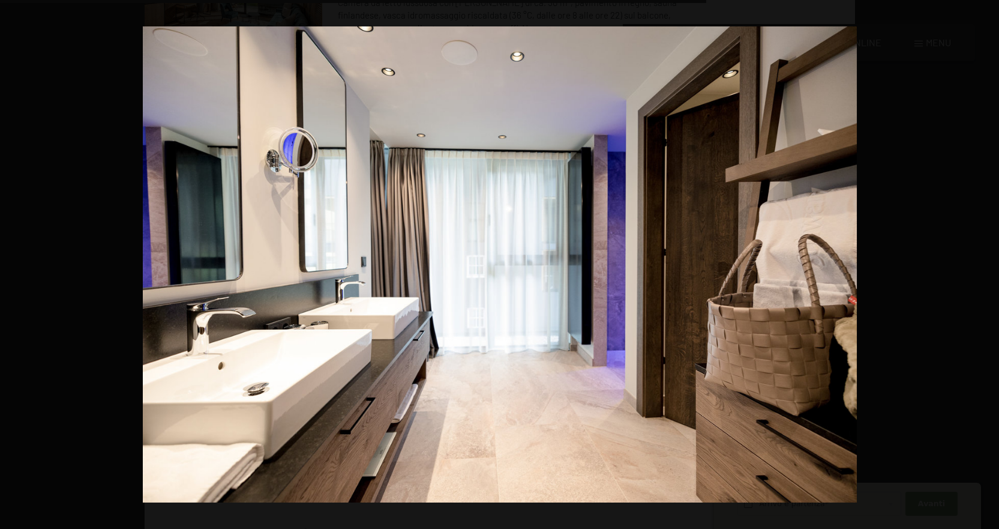
click at [990, 260] on button "button" at bounding box center [978, 265] width 42 height 60
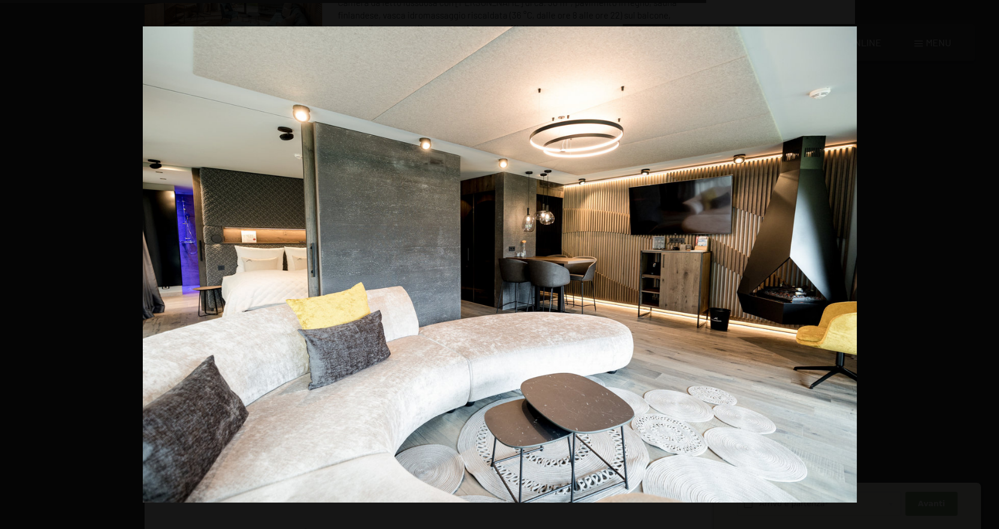
click at [990, 260] on button "button" at bounding box center [978, 265] width 42 height 60
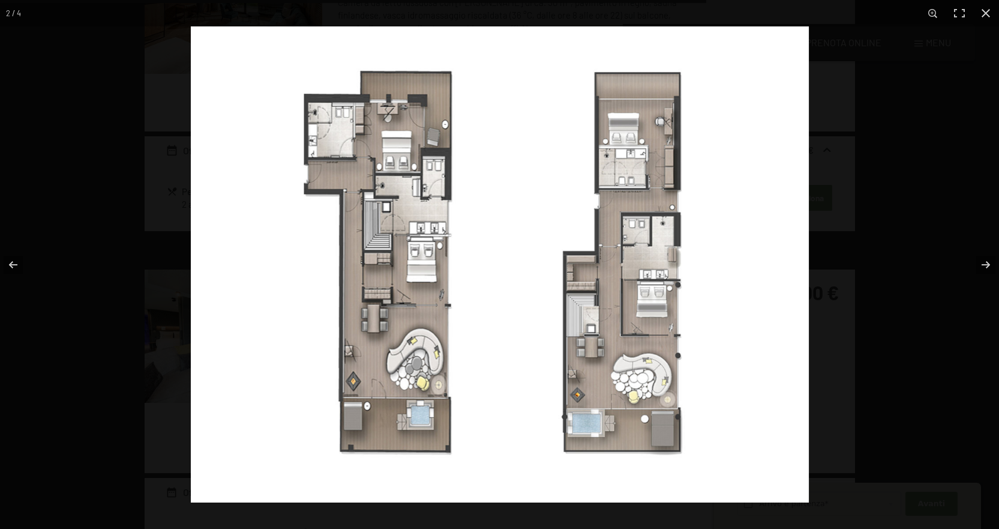
click at [729, 230] on img at bounding box center [500, 264] width 618 height 476
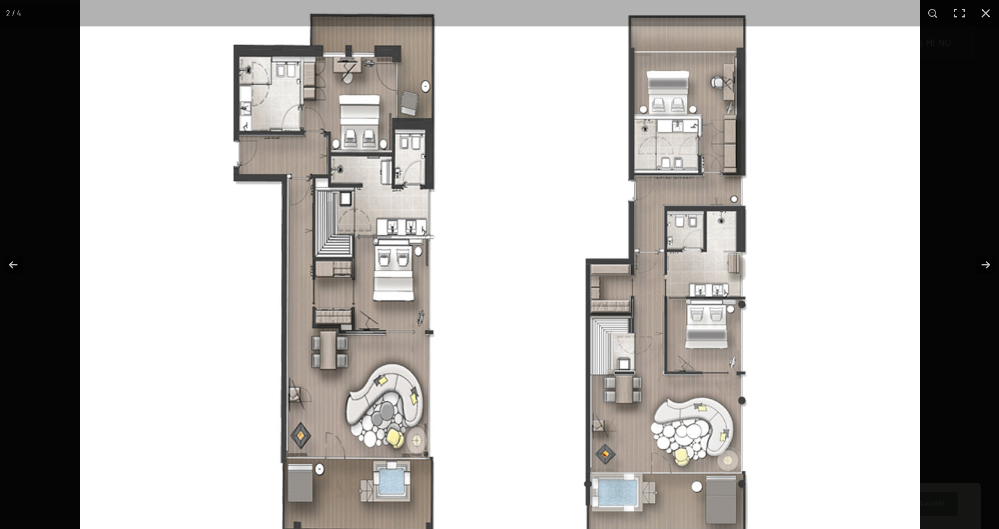
click at [729, 230] on img at bounding box center [500, 276] width 840 height 647
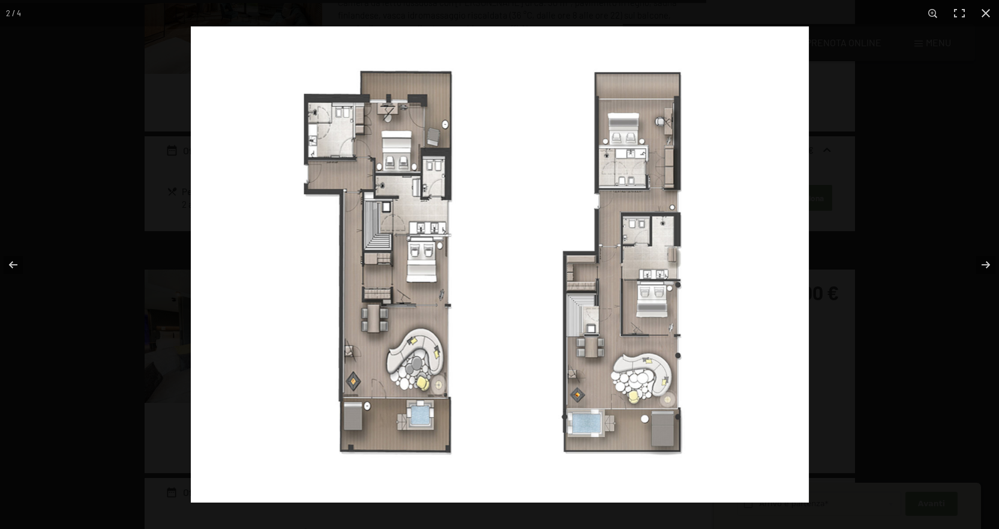
click at [748, 235] on img at bounding box center [500, 264] width 618 height 476
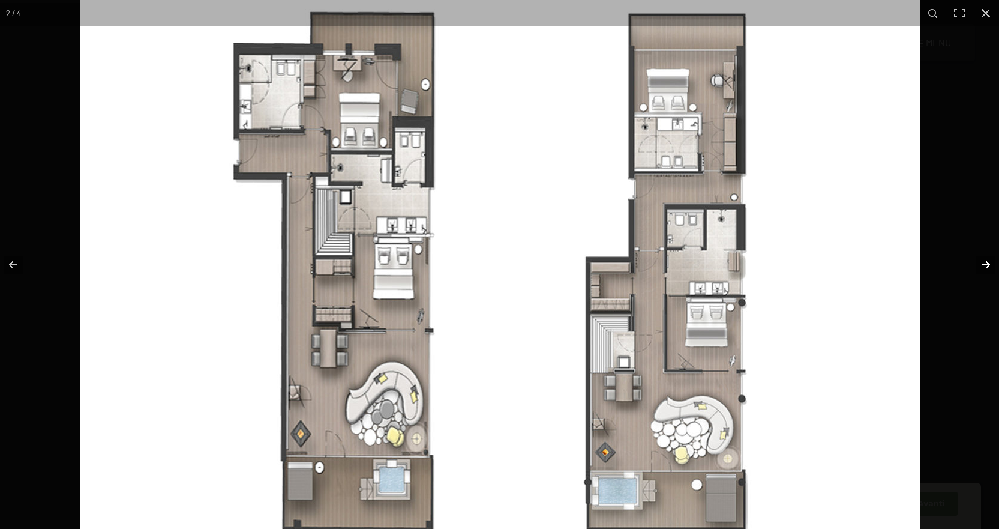
click at [984, 260] on button "button" at bounding box center [978, 265] width 42 height 60
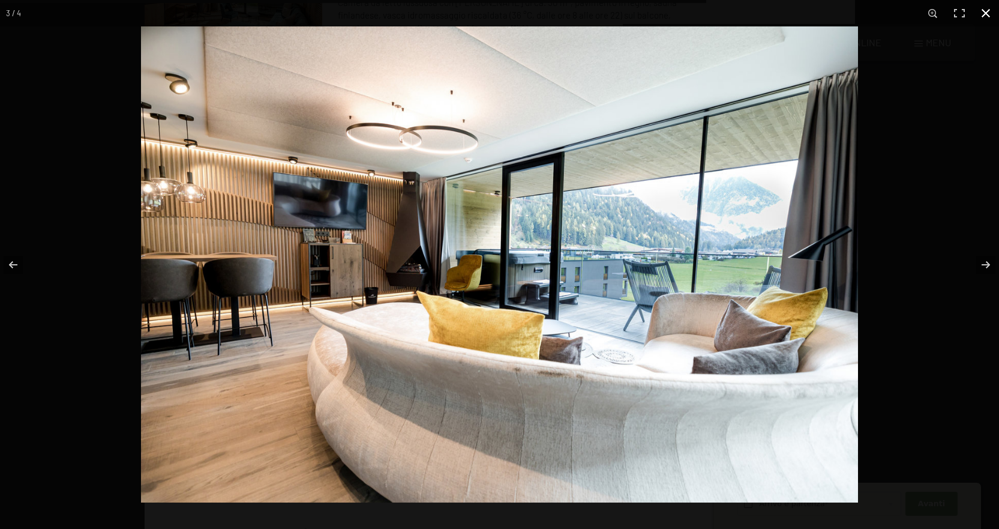
click at [988, 10] on button "button" at bounding box center [986, 13] width 26 height 26
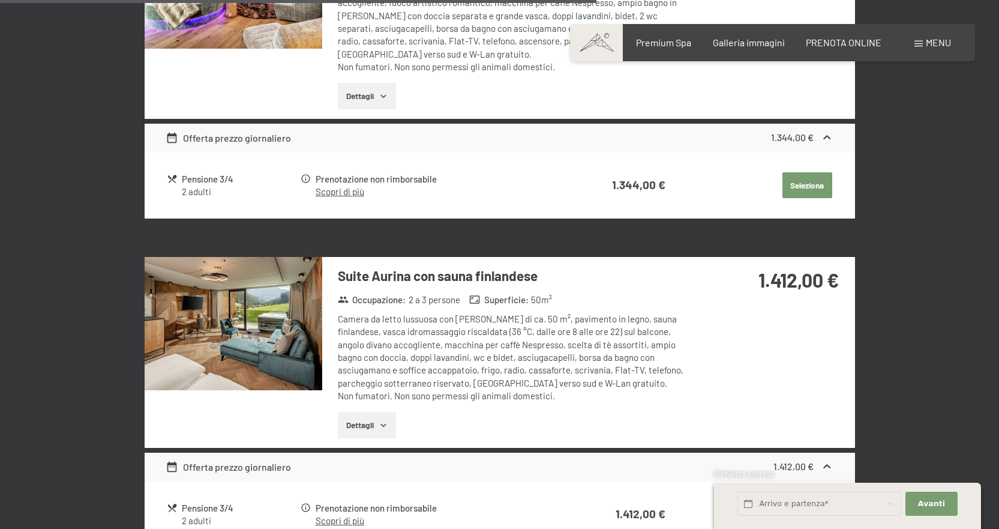
scroll to position [2216, 0]
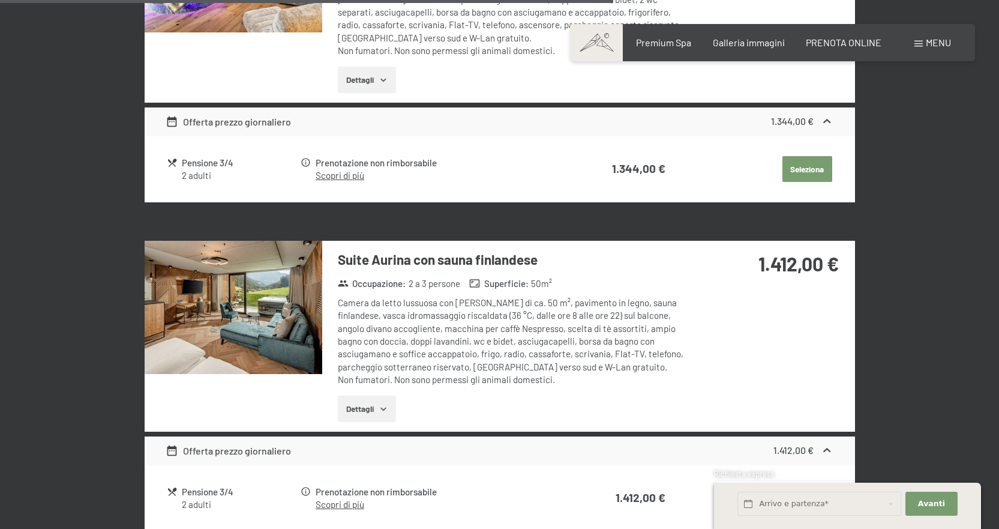
click at [370, 396] on button "Dettagli" at bounding box center [367, 409] width 58 height 26
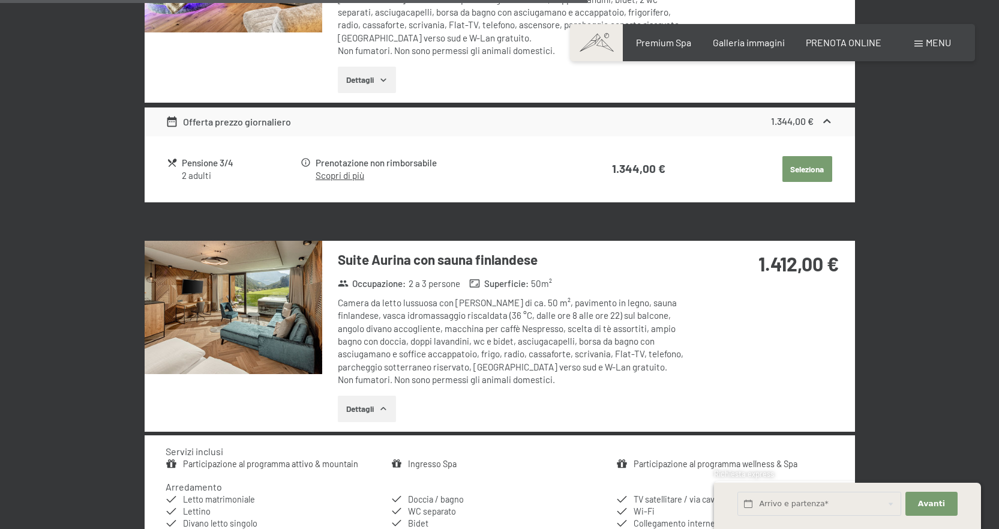
click at [384, 396] on button "Dettagli" at bounding box center [367, 409] width 58 height 26
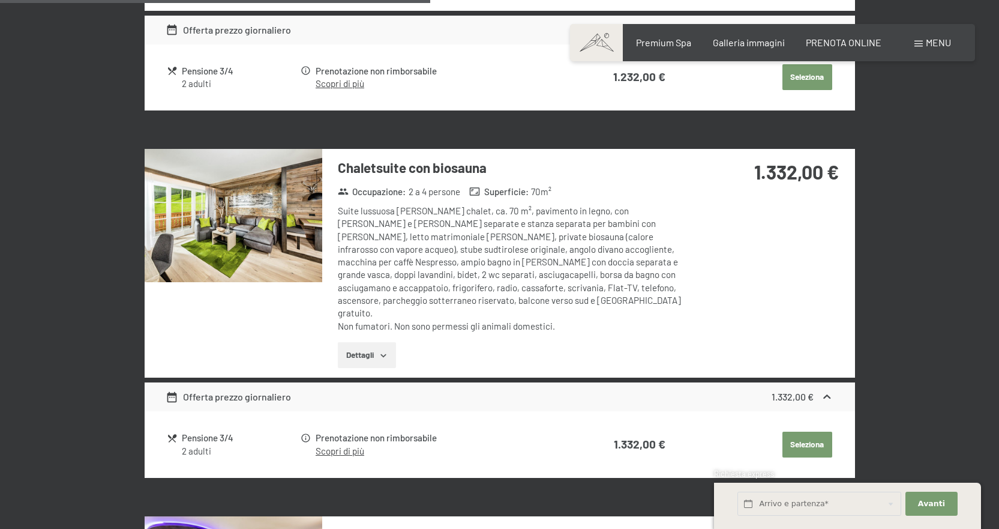
scroll to position [1556, 0]
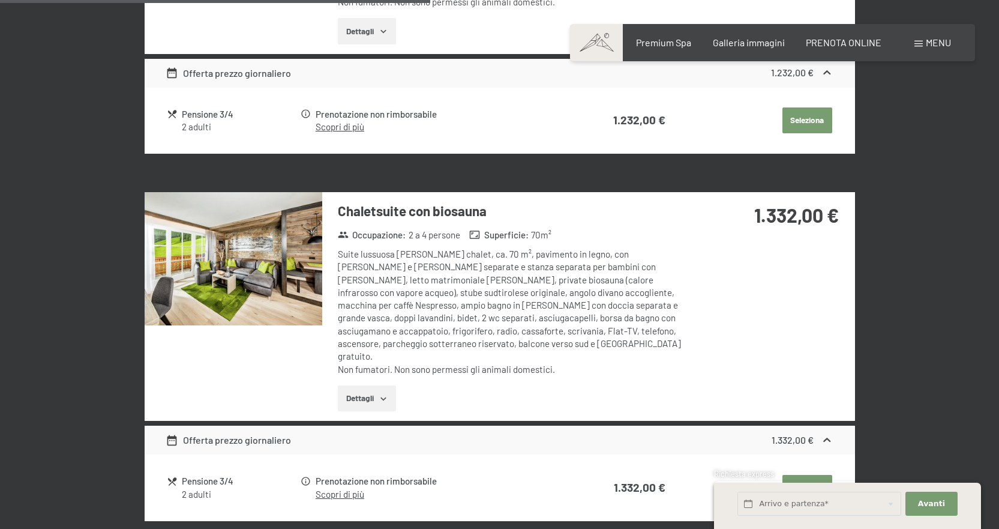
click at [225, 260] on img at bounding box center [234, 258] width 178 height 133
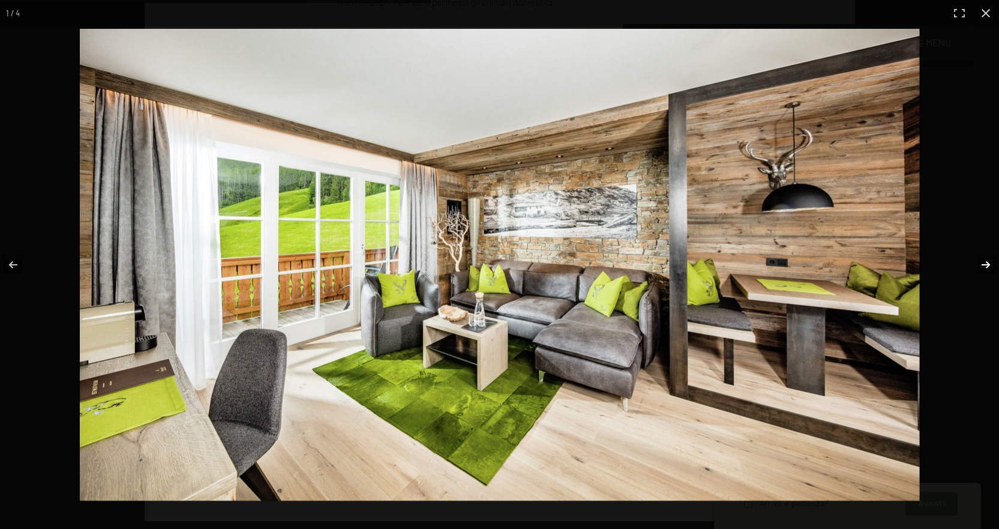
click at [986, 260] on button "button" at bounding box center [978, 265] width 42 height 60
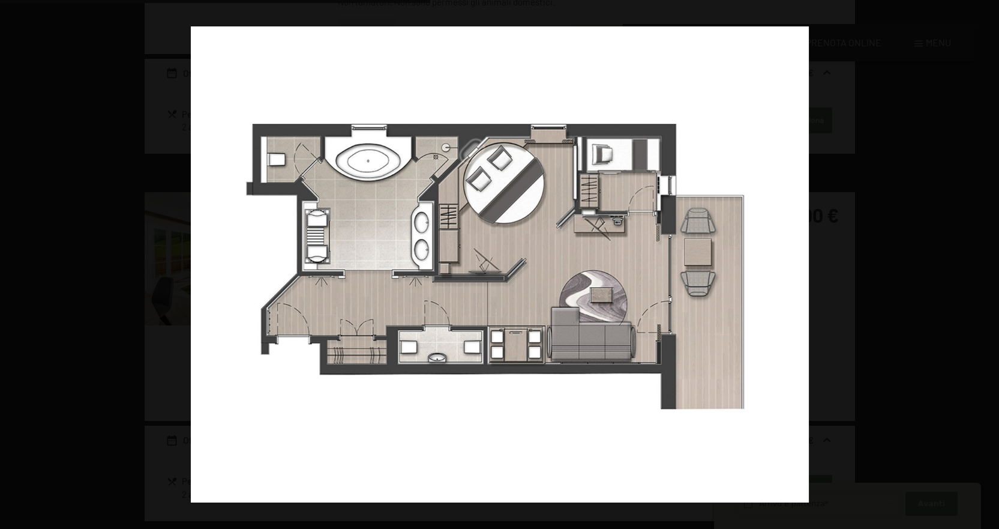
click at [987, 260] on button "button" at bounding box center [978, 265] width 42 height 60
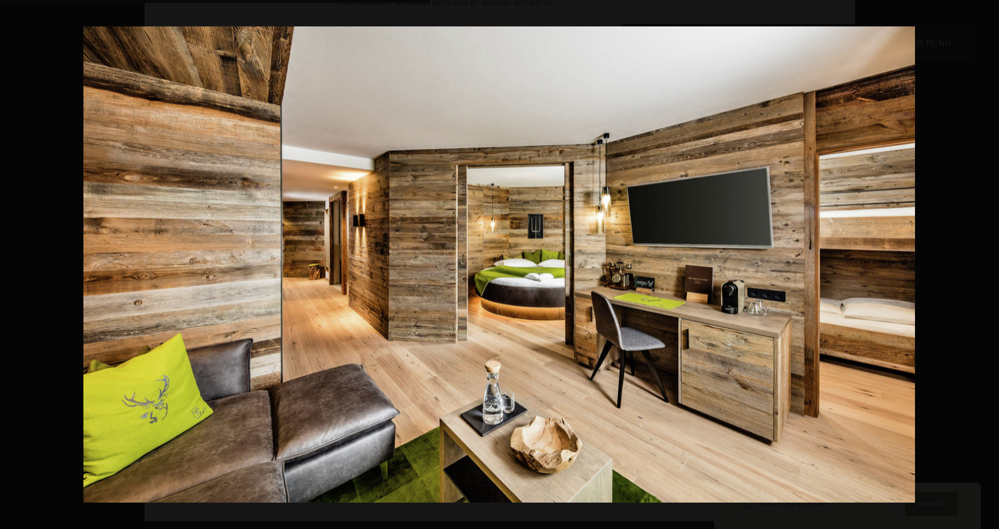
click at [987, 260] on button "button" at bounding box center [978, 265] width 42 height 60
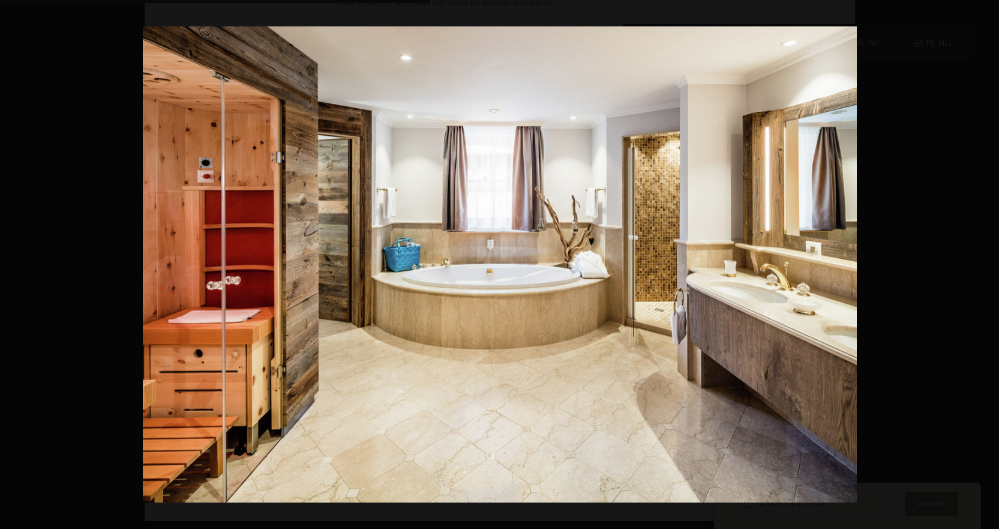
click at [987, 260] on button "button" at bounding box center [978, 265] width 42 height 60
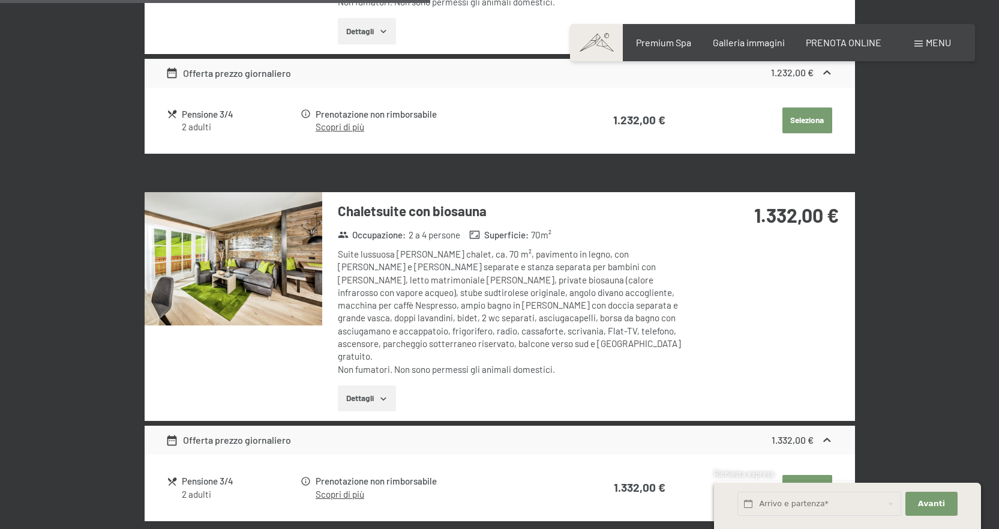
click at [0, 0] on button "button" at bounding box center [0, 0] width 0 height 0
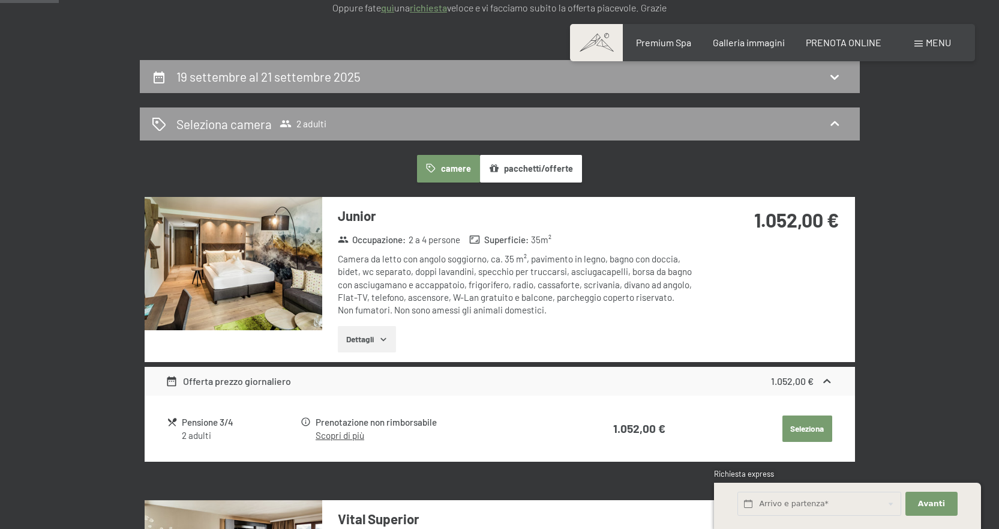
scroll to position [176, 0]
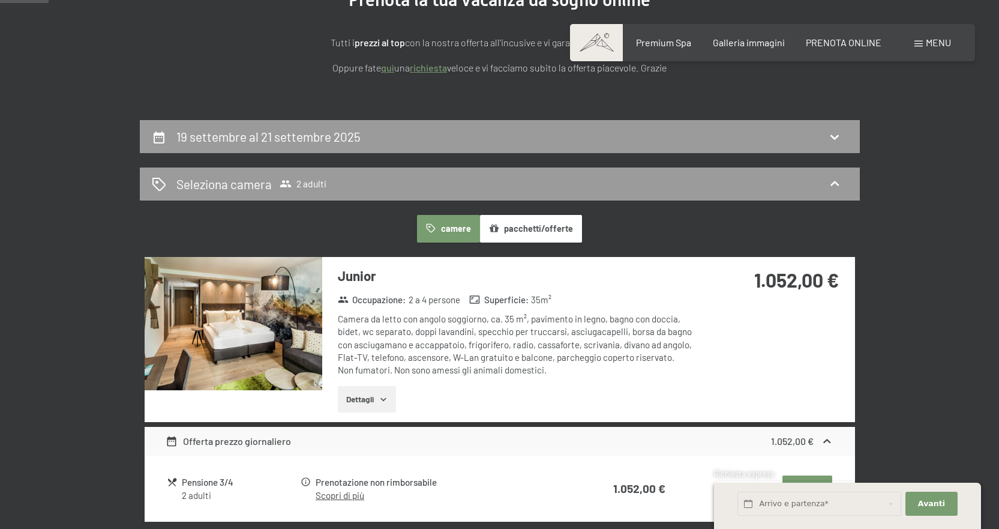
click at [293, 340] on img at bounding box center [234, 323] width 178 height 133
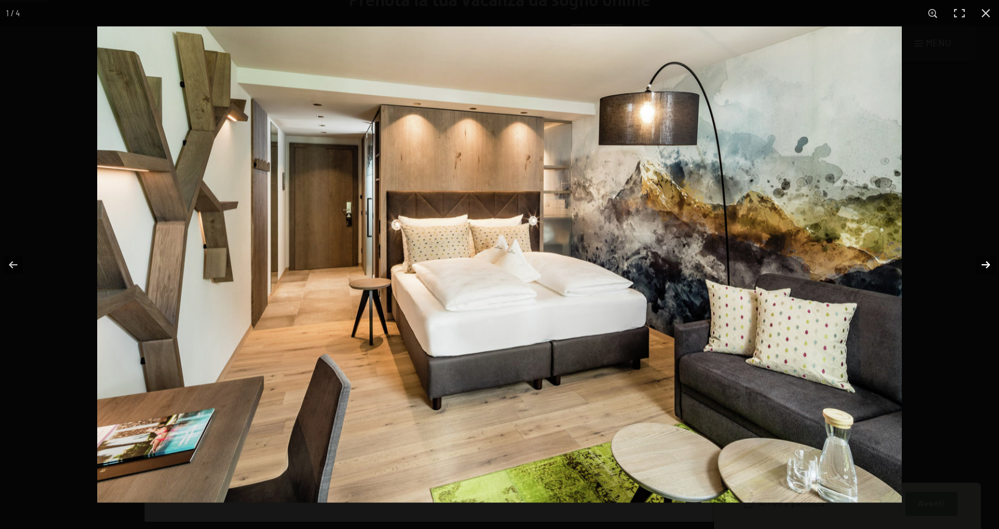
click at [985, 262] on button "button" at bounding box center [978, 265] width 42 height 60
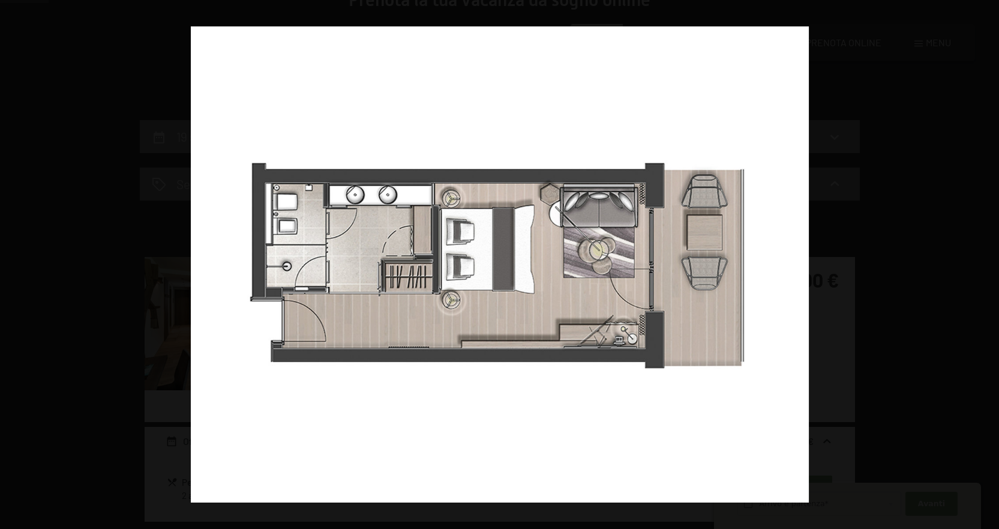
click at [985, 262] on button "button" at bounding box center [978, 265] width 42 height 60
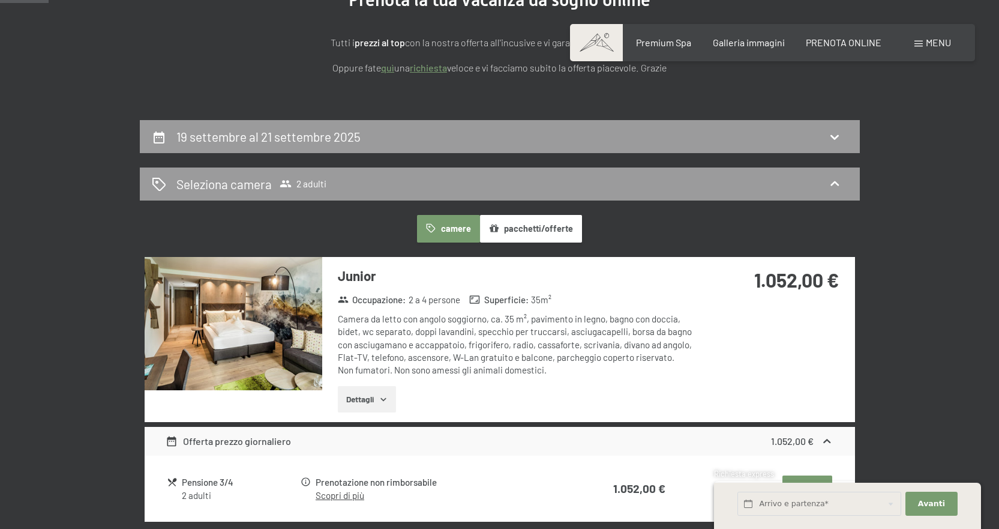
click at [0, 0] on button "button" at bounding box center [0, 0] width 0 height 0
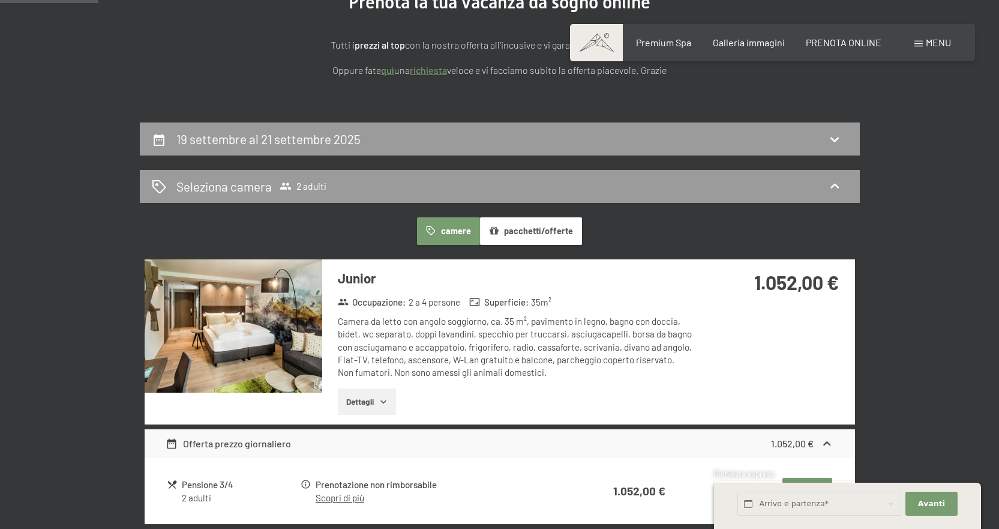
scroll to position [0, 0]
